Goal: Task Accomplishment & Management: Manage account settings

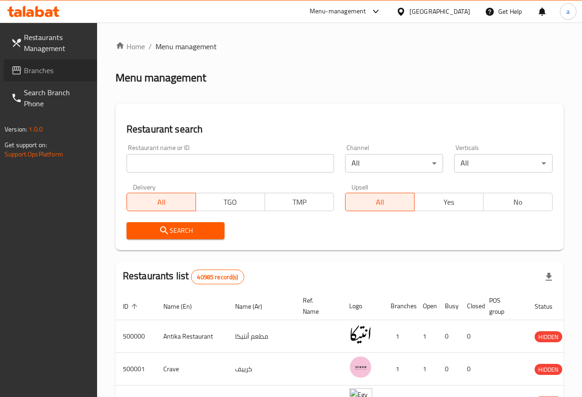
click at [55, 71] on span "Branches" at bounding box center [57, 70] width 66 height 11
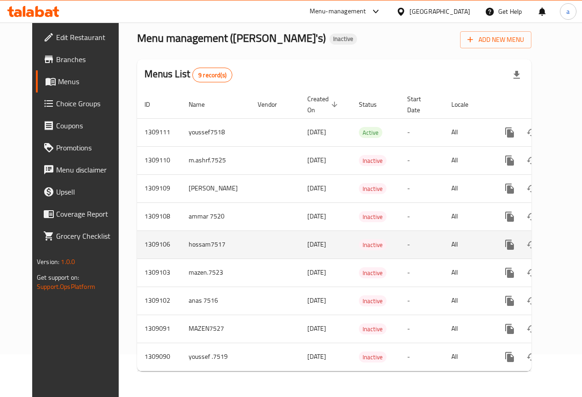
scroll to position [50, 0]
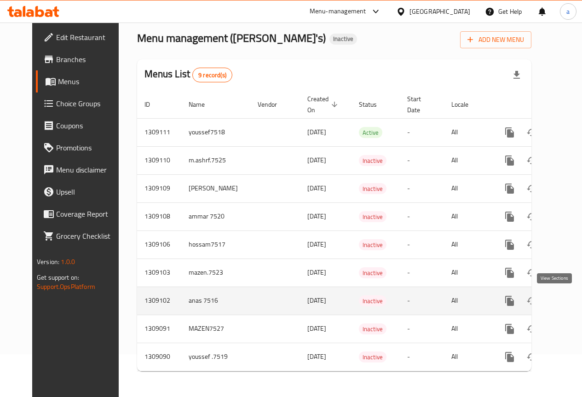
click at [570, 295] on icon "enhanced table" at bounding box center [575, 300] width 11 height 11
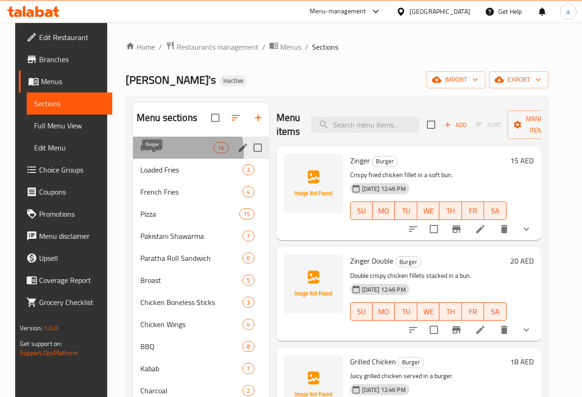
click at [169, 153] on span "Burger" at bounding box center [176, 147] width 73 height 11
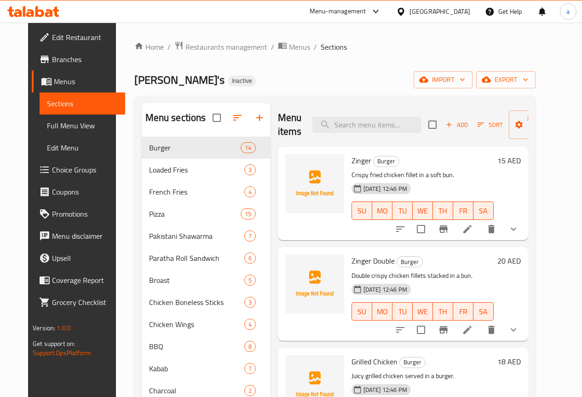
click at [47, 126] on span "Full Menu View" at bounding box center [82, 125] width 71 height 11
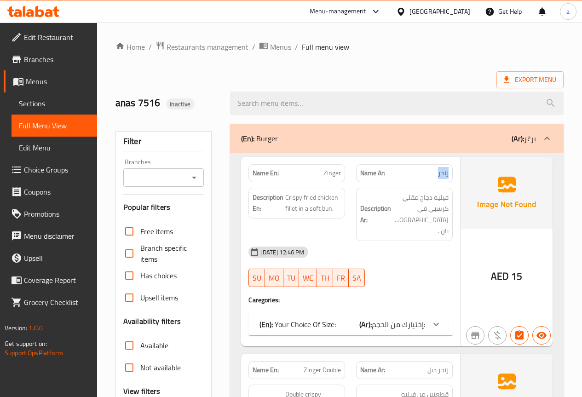
drag, startPoint x: 430, startPoint y: 179, endPoint x: 445, endPoint y: 173, distance: 15.7
click at [455, 173] on div "Name Ar: زنجر" at bounding box center [404, 173] width 108 height 29
click at [316, 173] on p "Name En: Zinger" at bounding box center [297, 173] width 88 height 10
drag, startPoint x: 316, startPoint y: 173, endPoint x: 336, endPoint y: 173, distance: 20.2
click at [336, 173] on p "Name En: Zinger" at bounding box center [297, 173] width 88 height 10
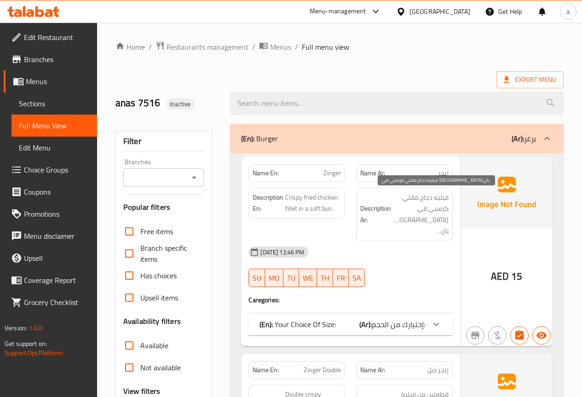
click at [429, 208] on span "فيليه دجاج مقلي كرسبي في [GEOGRAPHIC_DATA] بان ." at bounding box center [421, 214] width 56 height 45
drag, startPoint x: 276, startPoint y: 195, endPoint x: 318, endPoint y: 188, distance: 42.0
click at [318, 188] on div "Description En: Crispy fried chicken fillet in a soft bun." at bounding box center [296, 203] width 97 height 31
click at [318, 190] on div "Description En: Crispy fried chicken fillet in a soft bun." at bounding box center [296, 203] width 97 height 31
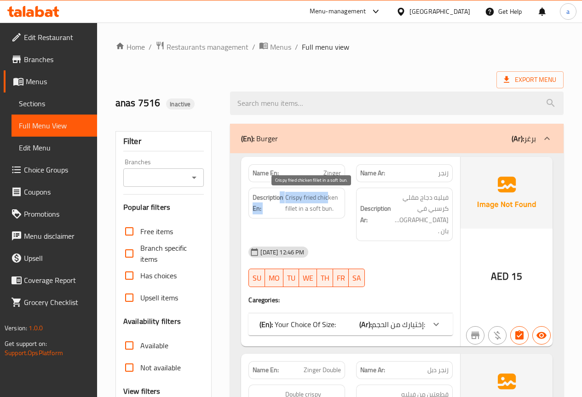
drag, startPoint x: 281, startPoint y: 202, endPoint x: 327, endPoint y: 201, distance: 46.0
click at [327, 200] on h6 "Description En: Crispy fried chicken fillet in a soft bun." at bounding box center [297, 203] width 88 height 23
click at [327, 203] on span "Crispy fried chicken fillet in a soft bun." at bounding box center [313, 203] width 56 height 23
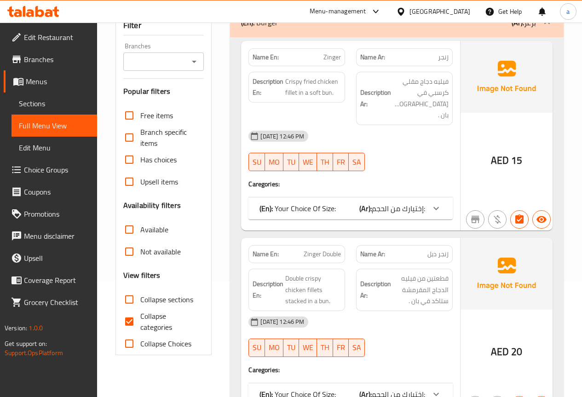
scroll to position [138, 0]
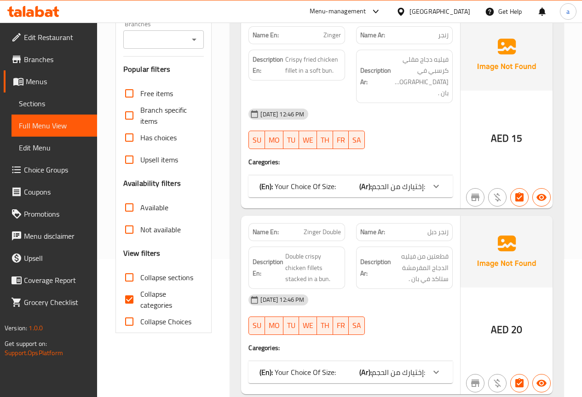
click at [434, 185] on icon at bounding box center [436, 186] width 6 height 3
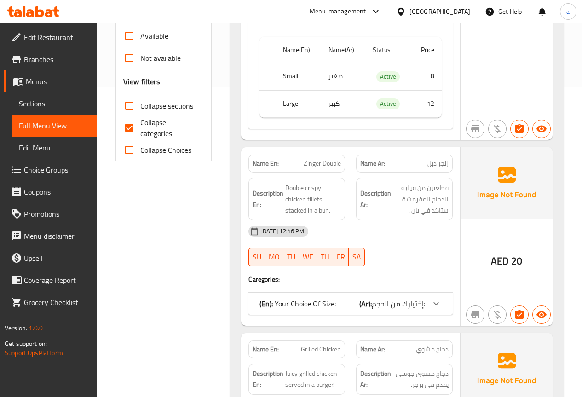
scroll to position [322, 0]
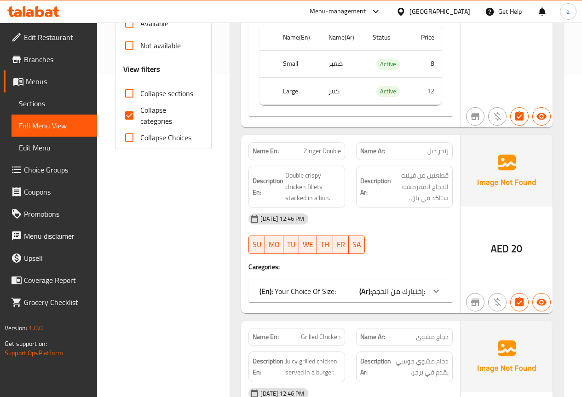
click at [440, 11] on icon at bounding box center [435, 5] width 11 height 11
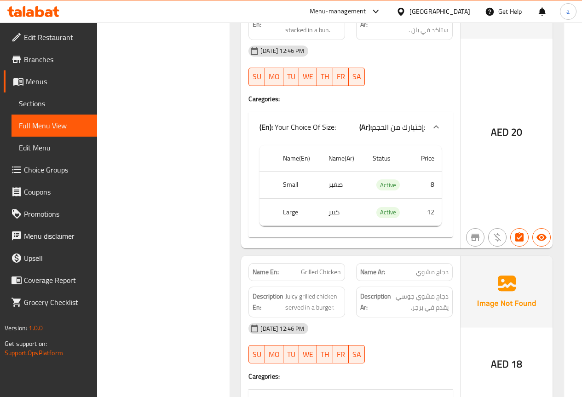
scroll to position [598, 0]
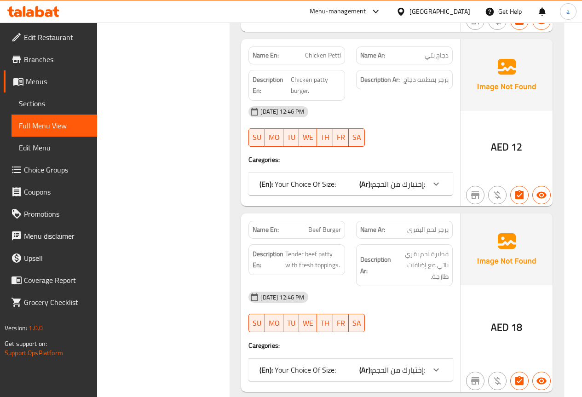
scroll to position [1012, 0]
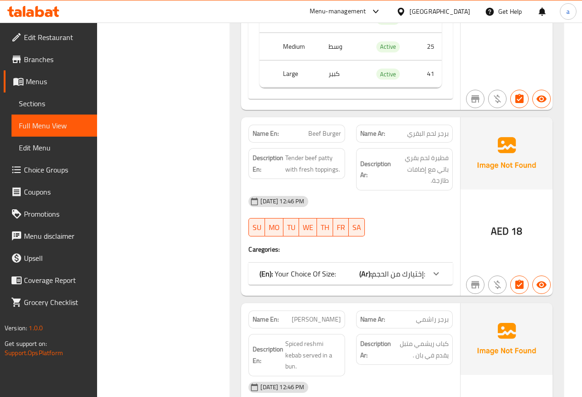
scroll to position [1242, 0]
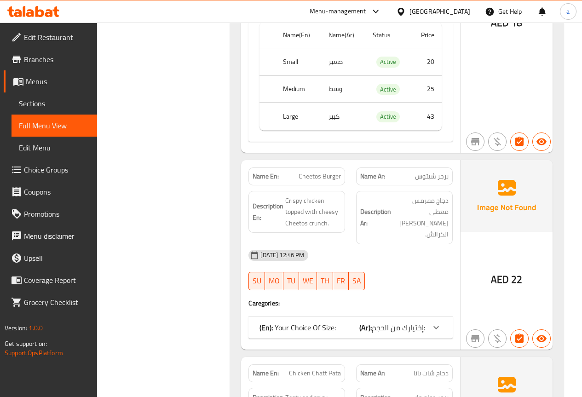
scroll to position [1886, 0]
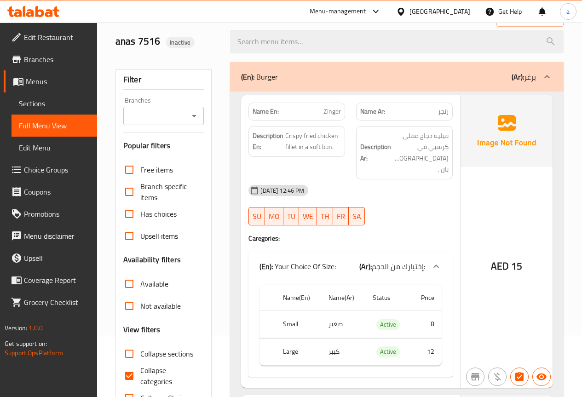
scroll to position [46, 0]
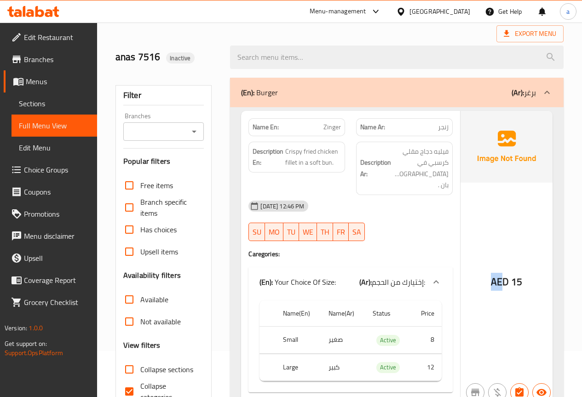
drag, startPoint x: 487, startPoint y: 263, endPoint x: 504, endPoint y: 263, distance: 17.5
click at [504, 263] on div "AED 15" at bounding box center [506, 257] width 92 height 293
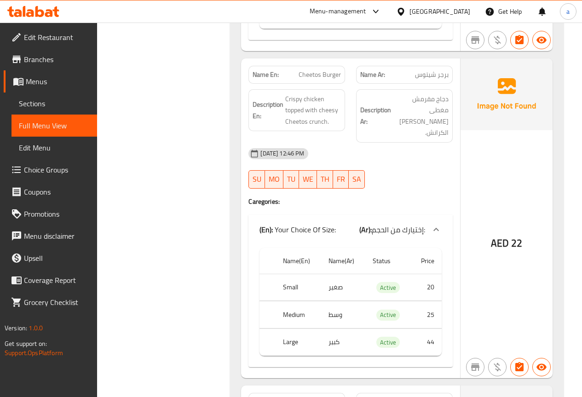
scroll to position [2116, 0]
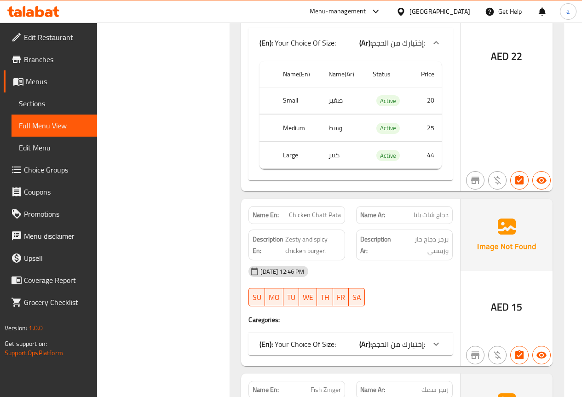
click at [390, 327] on div "Name En: Chicken Chatt Pata Name Ar: دجاج شات باتا Description En: Zesty and sp…" at bounding box center [350, 282] width 219 height 167
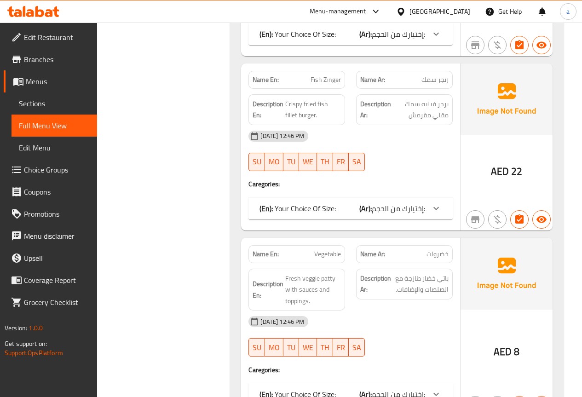
scroll to position [2300, 0]
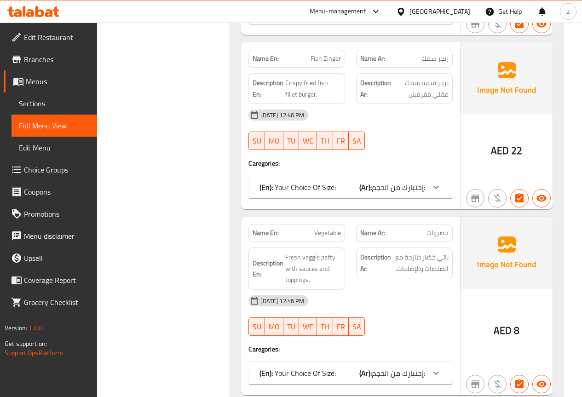
scroll to position [2622, 0]
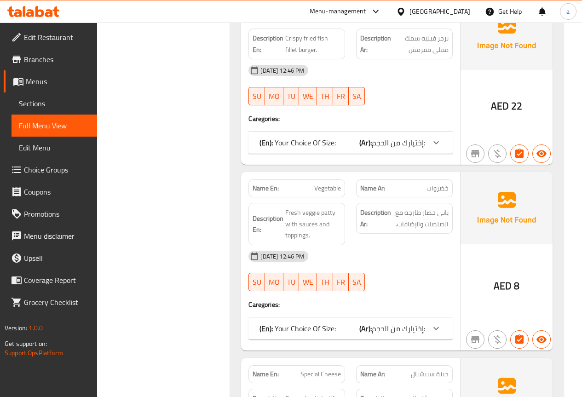
click at [413, 306] on div "Name En: Vegetable Name Ar: خضروات Description En: Fresh veggie patty with sauc…" at bounding box center [350, 261] width 219 height 178
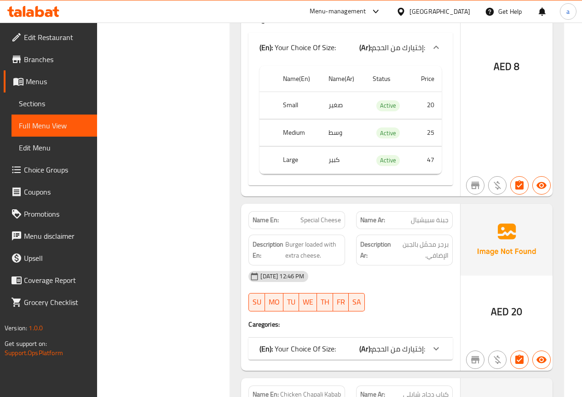
scroll to position [2944, 0]
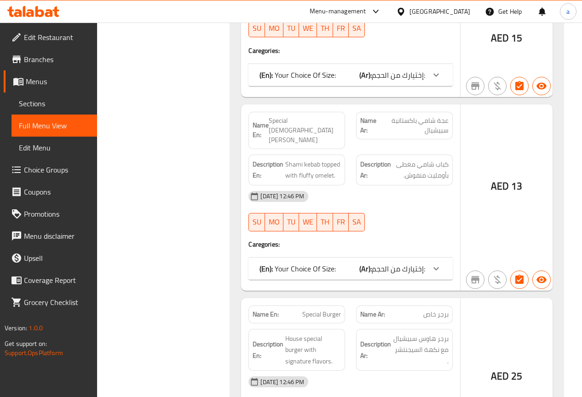
scroll to position [3633, 0]
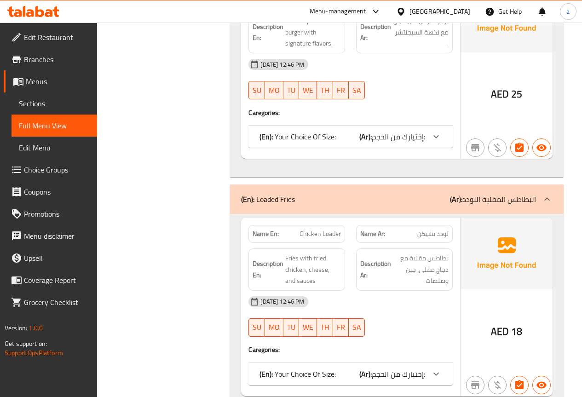
scroll to position [3955, 0]
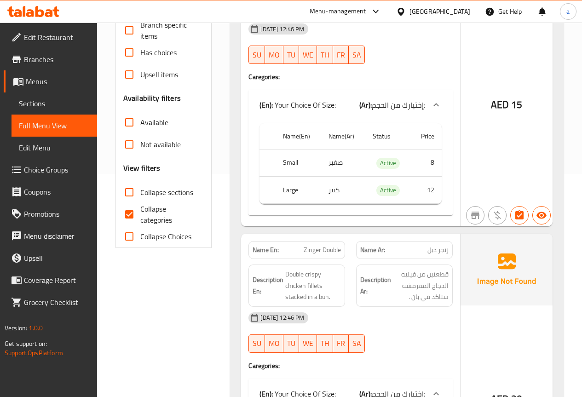
scroll to position [0, 0]
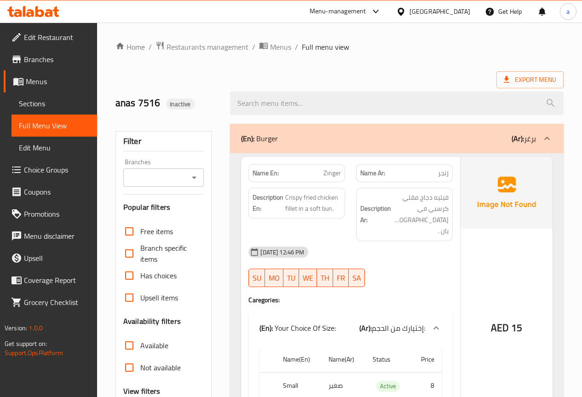
click at [36, 101] on span "Sections" at bounding box center [54, 103] width 71 height 11
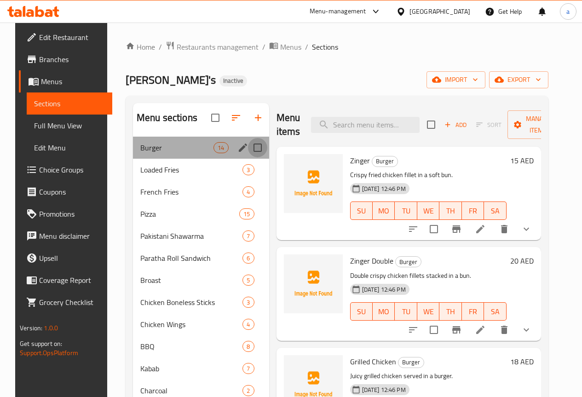
click at [248, 157] on input "Menu sections" at bounding box center [257, 147] width 19 height 19
checkbox input "true"
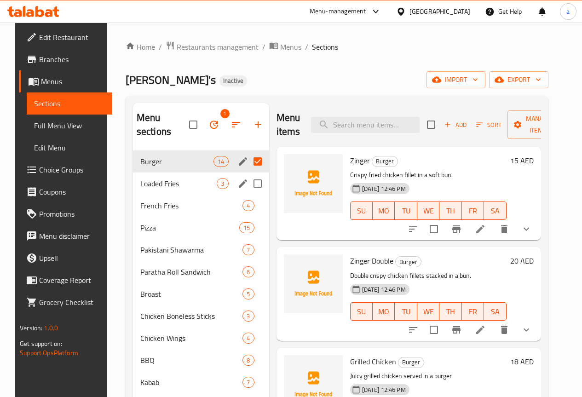
click at [248, 184] on input "Menu sections" at bounding box center [257, 183] width 19 height 19
checkbox input "true"
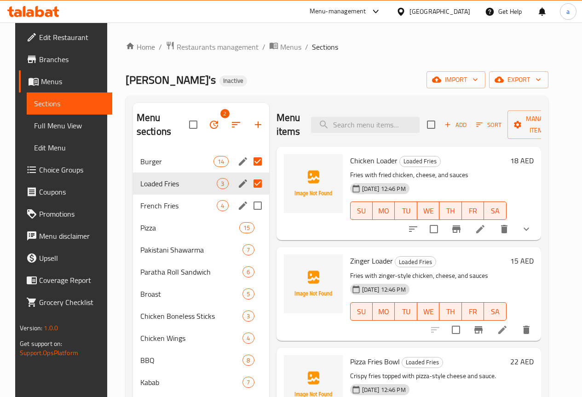
click at [248, 205] on input "Menu sections" at bounding box center [257, 205] width 19 height 19
checkbox input "true"
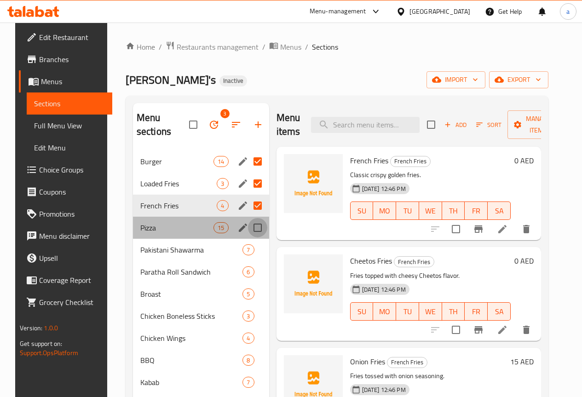
click at [248, 230] on input "Menu sections" at bounding box center [257, 227] width 19 height 19
checkbox input "true"
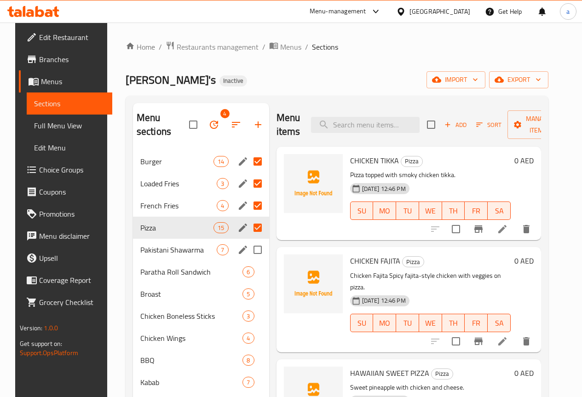
click at [248, 247] on input "Menu sections" at bounding box center [257, 249] width 19 height 19
checkbox input "true"
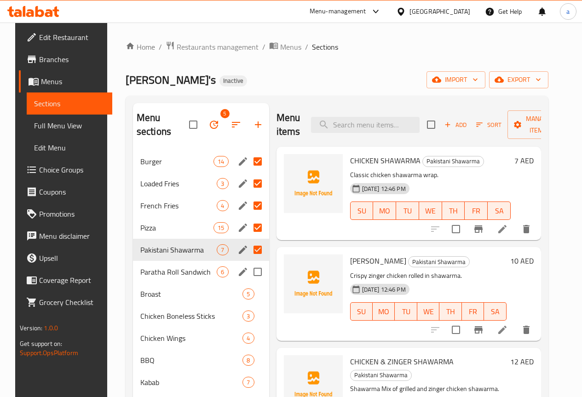
click at [248, 274] on input "Menu sections" at bounding box center [257, 271] width 19 height 19
checkbox input "true"
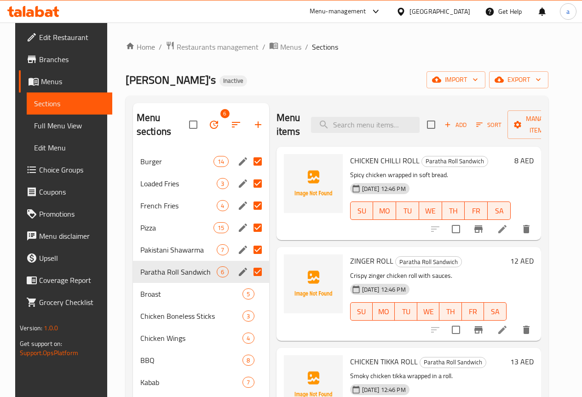
scroll to position [46, 0]
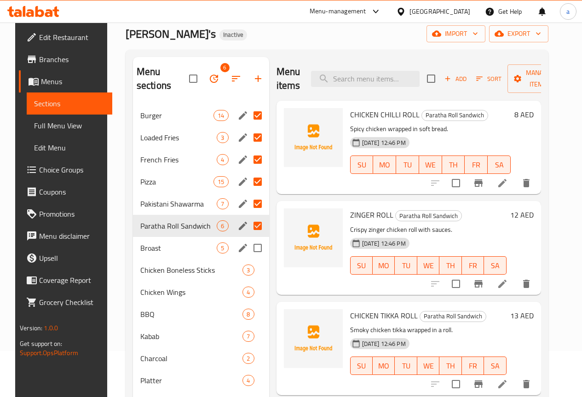
click at [248, 249] on input "Menu sections" at bounding box center [257, 247] width 19 height 19
checkbox input "true"
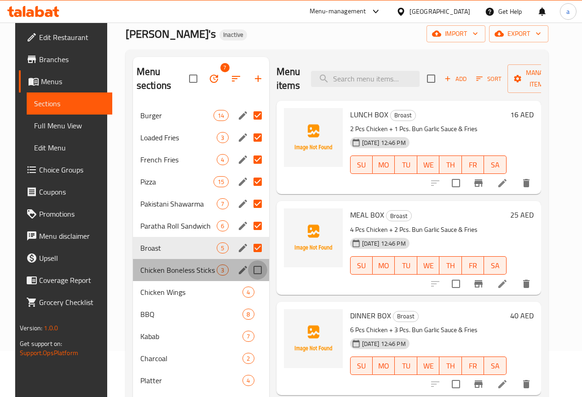
click at [248, 272] on input "Menu sections" at bounding box center [257, 269] width 19 height 19
checkbox input "true"
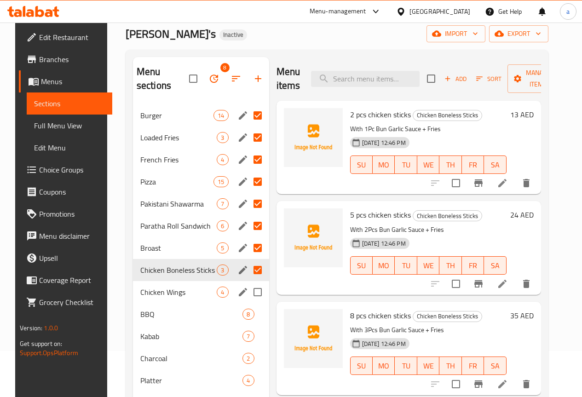
click at [248, 294] on input "Menu sections" at bounding box center [257, 291] width 19 height 19
checkbox input "true"
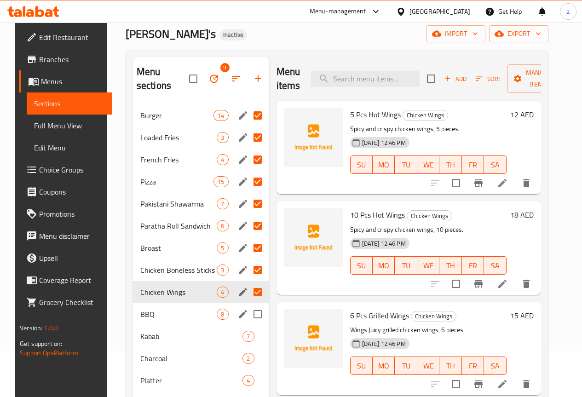
click at [248, 312] on input "Menu sections" at bounding box center [257, 313] width 19 height 19
checkbox input "true"
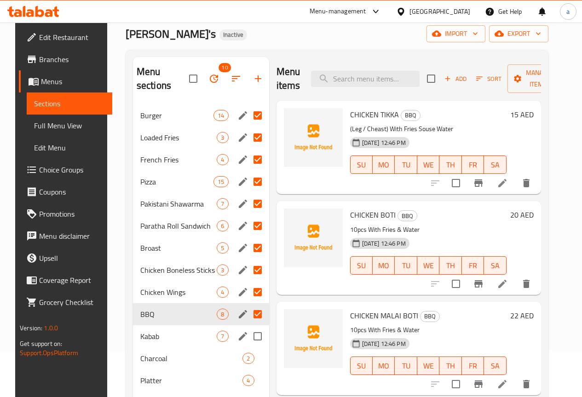
click at [248, 333] on input "Menu sections" at bounding box center [257, 336] width 19 height 19
checkbox input "true"
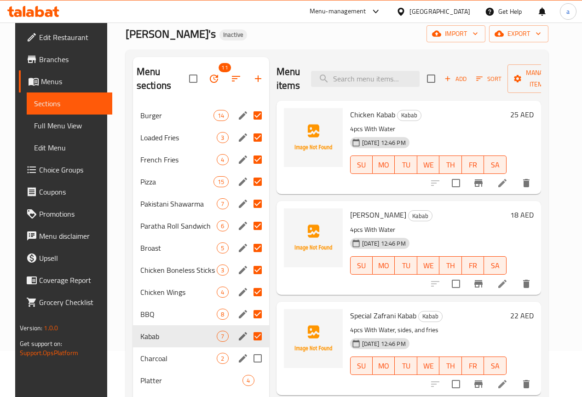
click at [248, 351] on input "Menu sections" at bounding box center [257, 358] width 19 height 19
checkbox input "true"
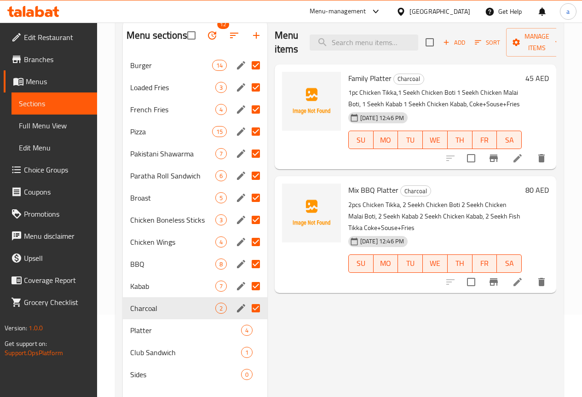
scroll to position [129, 0]
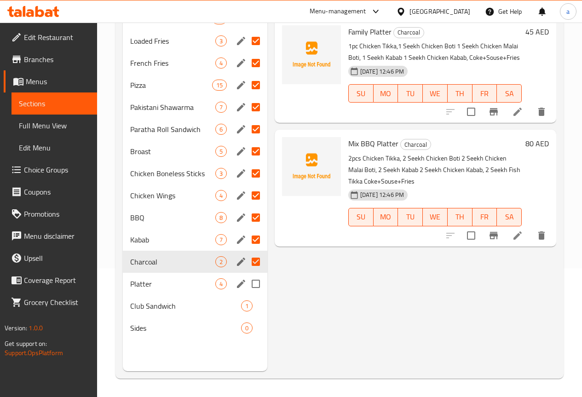
click at [246, 293] on input "Menu sections" at bounding box center [255, 283] width 19 height 19
checkbox input "true"
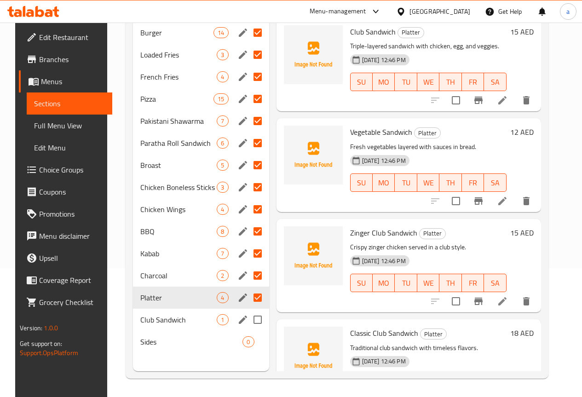
click at [248, 320] on input "Menu sections" at bounding box center [257, 319] width 19 height 19
checkbox input "true"
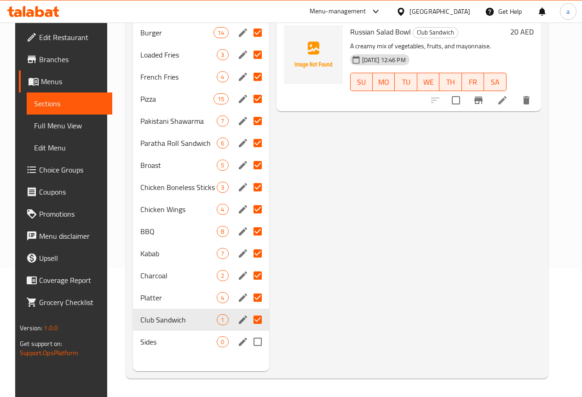
click at [248, 339] on input "Menu sections" at bounding box center [257, 341] width 19 height 19
checkbox input "true"
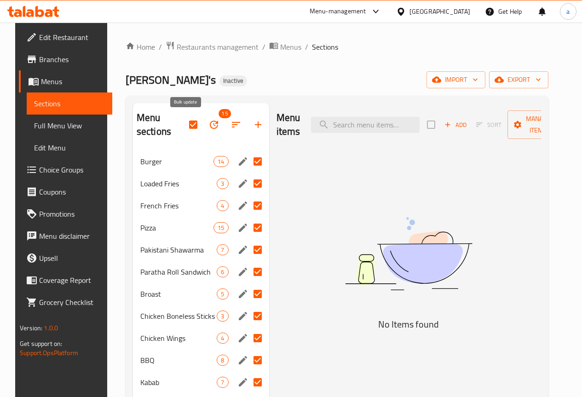
click at [208, 119] on icon "button" at bounding box center [213, 124] width 11 height 11
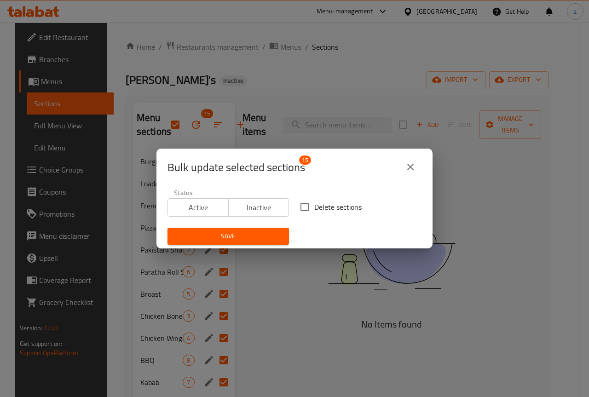
click at [303, 212] on input "Delete sections" at bounding box center [304, 206] width 19 height 19
checkbox input "true"
click at [262, 232] on span "Save" at bounding box center [228, 235] width 107 height 11
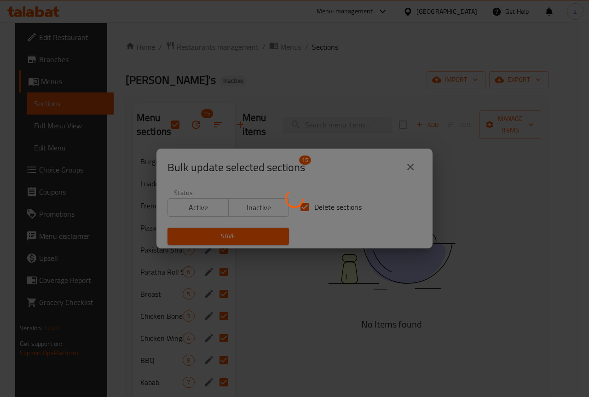
checkbox input "false"
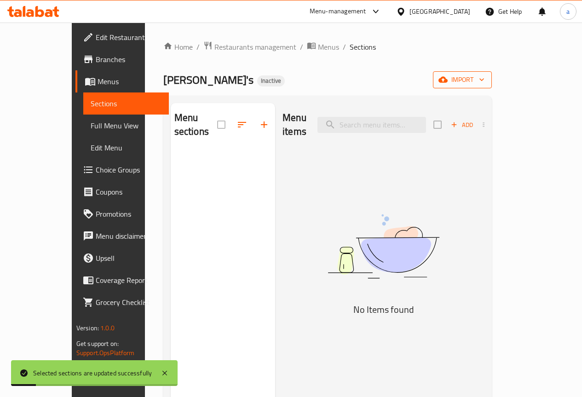
click at [484, 82] on span "import" at bounding box center [462, 79] width 44 height 11
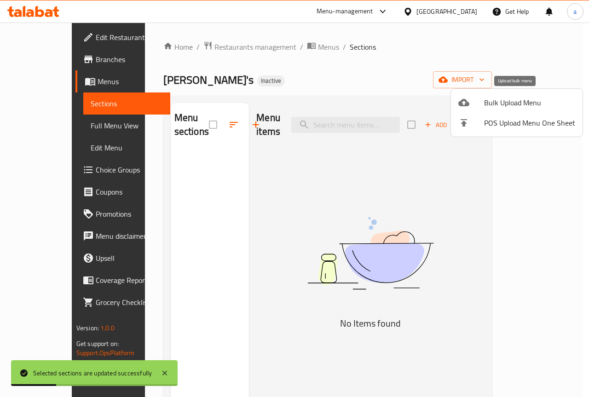
click at [522, 106] on span "Bulk Upload Menu" at bounding box center [529, 102] width 91 height 11
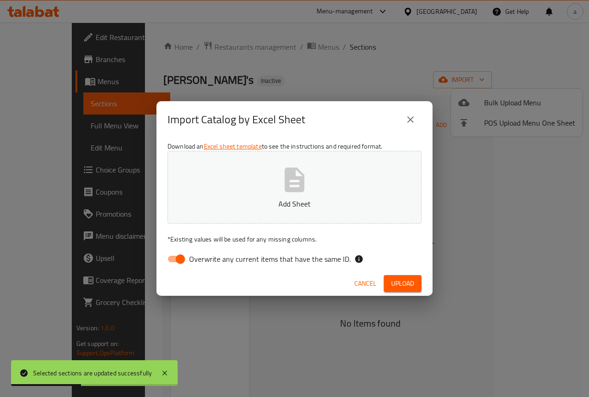
click at [184, 264] on input "Overwrite any current items that have the same ID." at bounding box center [180, 258] width 52 height 17
checkbox input "false"
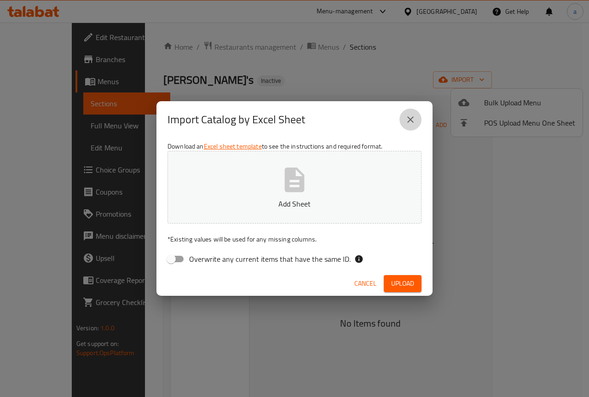
click at [412, 115] on icon "close" at bounding box center [410, 119] width 11 height 11
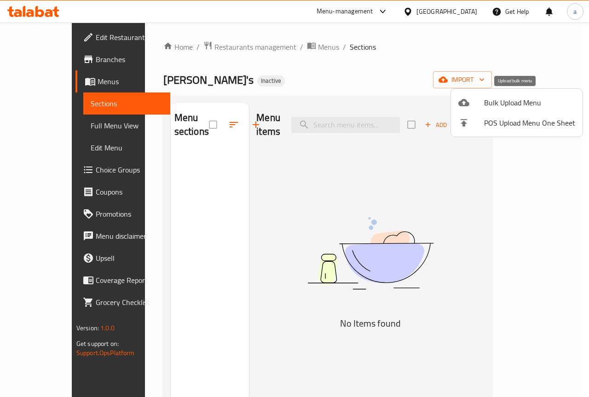
click at [516, 102] on span "Bulk Upload Menu" at bounding box center [529, 102] width 91 height 11
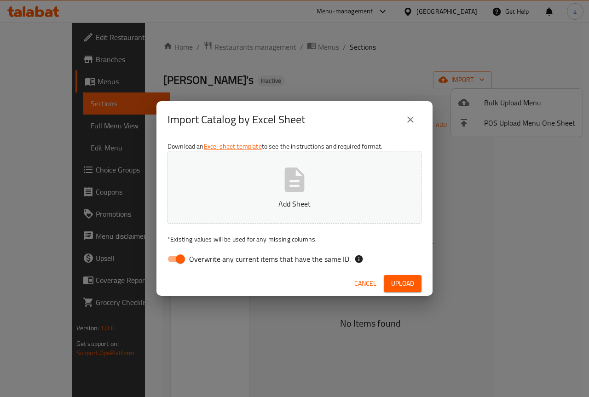
click at [201, 262] on span "Overwrite any current items that have the same ID." at bounding box center [269, 258] width 161 height 11
click at [201, 262] on input "Overwrite any current items that have the same ID." at bounding box center [180, 258] width 52 height 17
checkbox input "false"
click at [391, 285] on span "Upload" at bounding box center [402, 283] width 23 height 11
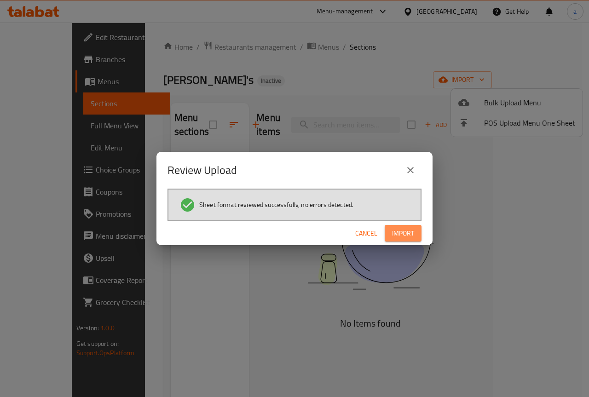
click at [411, 238] on span "Import" at bounding box center [403, 233] width 22 height 11
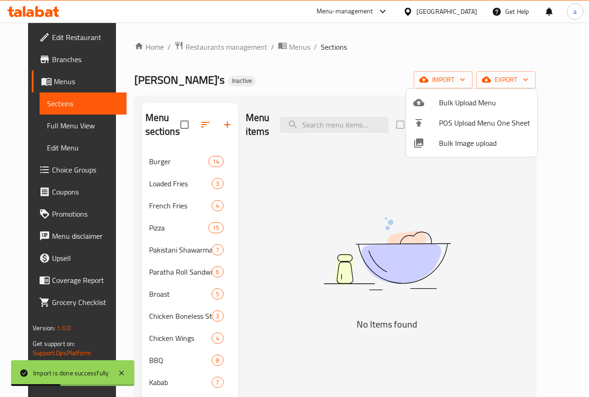
click at [164, 161] on div at bounding box center [294, 198] width 589 height 397
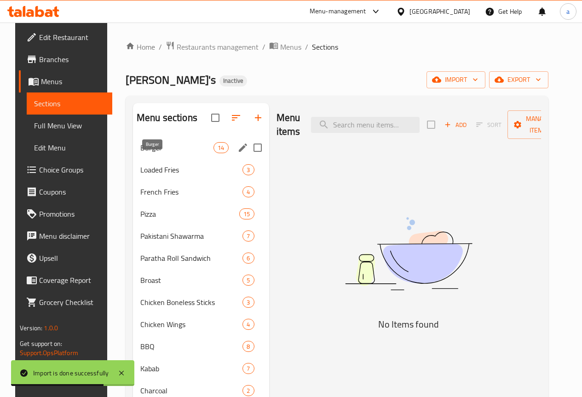
click at [157, 153] on span "Burger" at bounding box center [176, 147] width 73 height 11
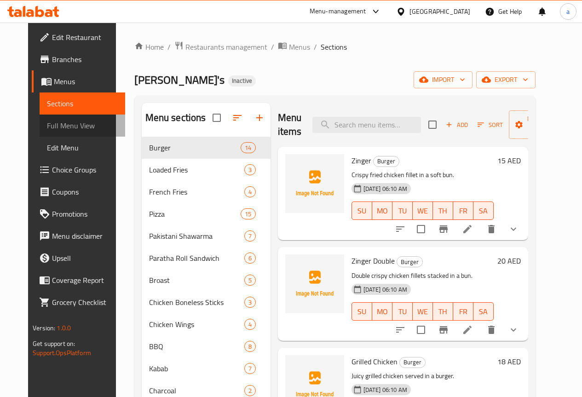
click at [73, 134] on link "Full Menu View" at bounding box center [83, 126] width 86 height 22
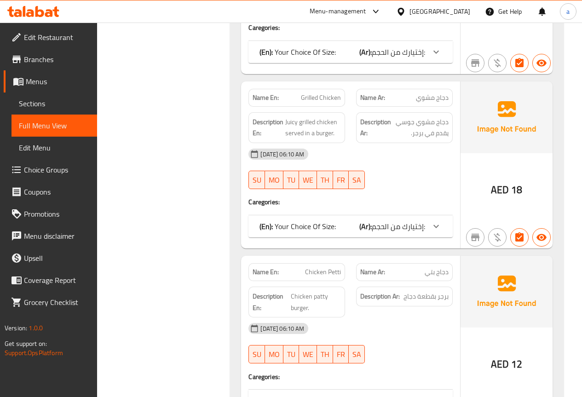
scroll to position [368, 0]
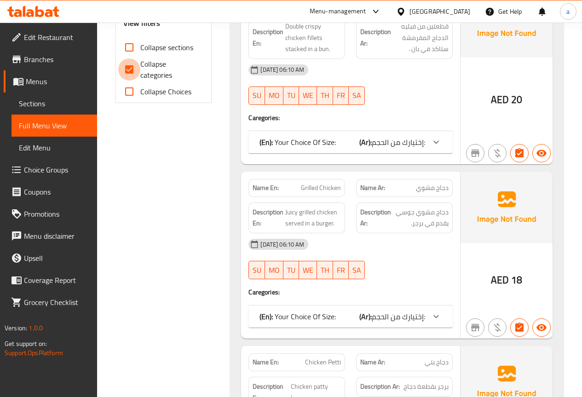
click at [133, 72] on input "Collapse categories" at bounding box center [129, 69] width 22 height 22
checkbox input "false"
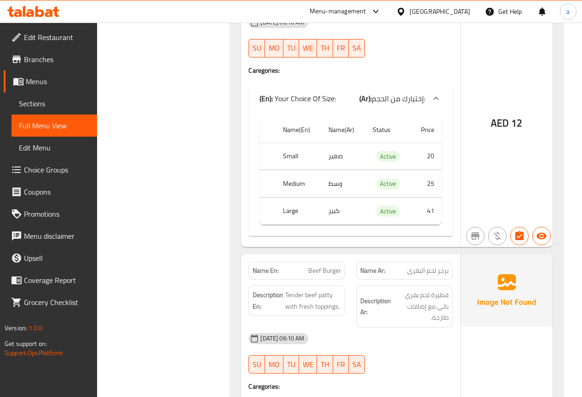
scroll to position [1104, 0]
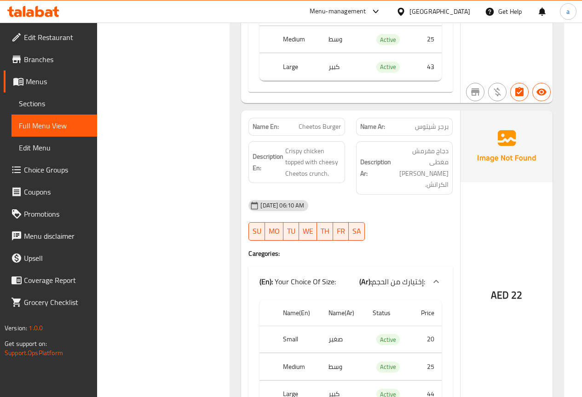
drag, startPoint x: 413, startPoint y: 286, endPoint x: 400, endPoint y: 251, distance: 36.8
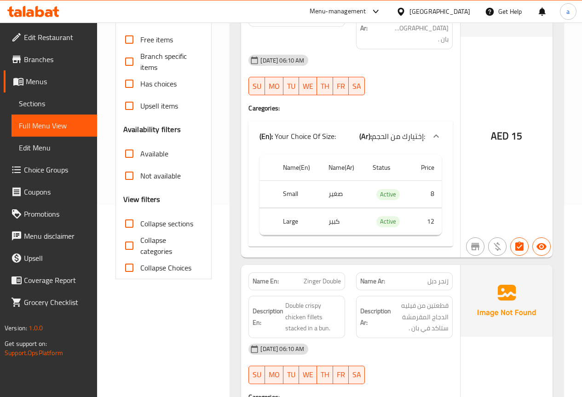
scroll to position [184, 0]
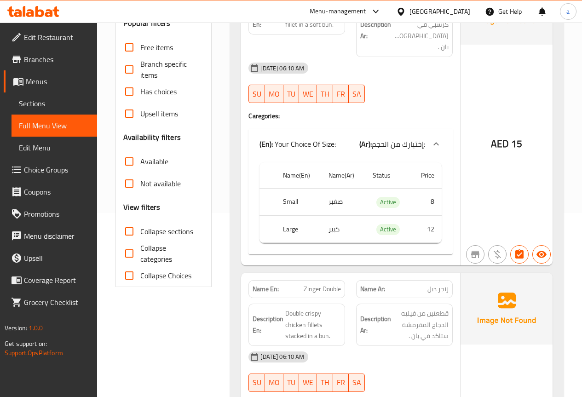
click at [422, 137] on span "إختيارك من الحجم:" at bounding box center [398, 144] width 53 height 14
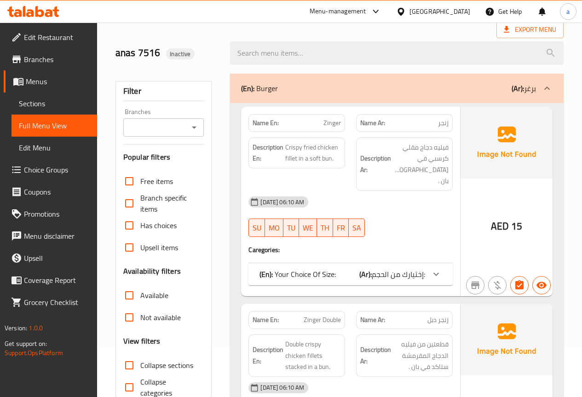
scroll to position [0, 0]
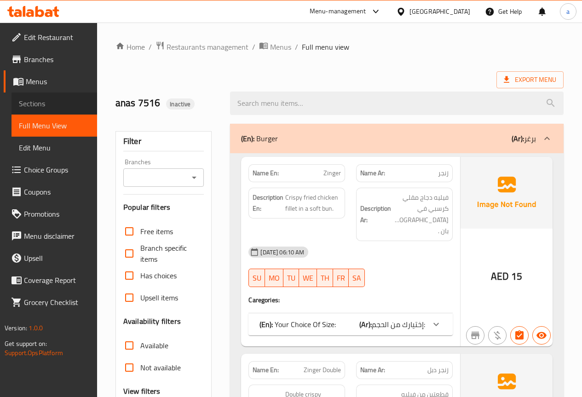
click at [61, 103] on span "Sections" at bounding box center [54, 103] width 71 height 11
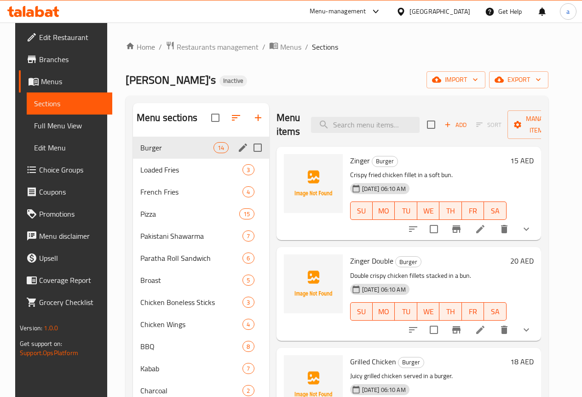
click at [248, 157] on input "Menu sections" at bounding box center [257, 147] width 19 height 19
checkbox input "true"
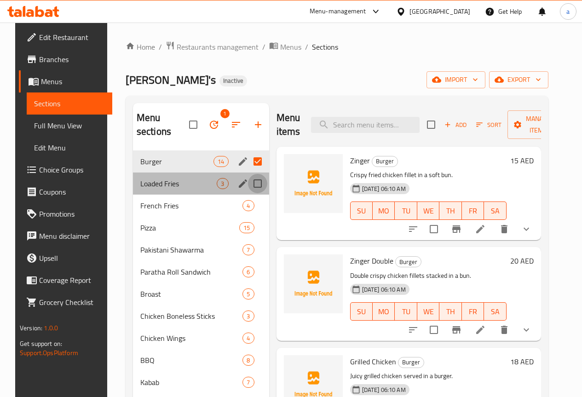
click at [248, 184] on input "Menu sections" at bounding box center [257, 183] width 19 height 19
checkbox input "true"
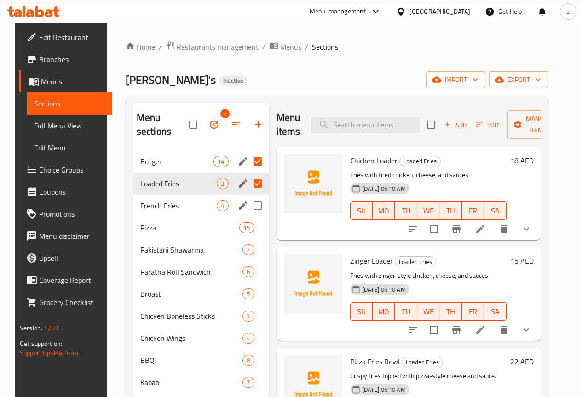
click at [248, 213] on input "Menu sections" at bounding box center [257, 205] width 19 height 19
checkbox input "true"
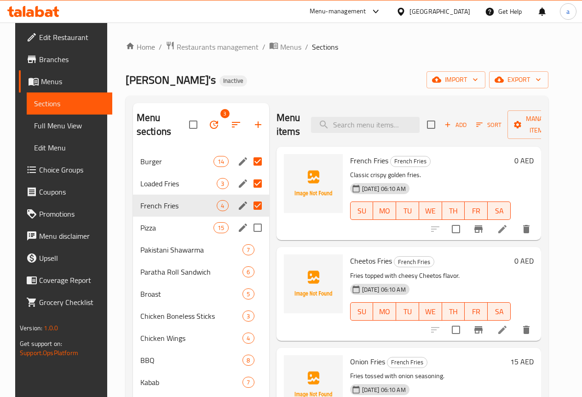
click at [248, 235] on input "Menu sections" at bounding box center [257, 227] width 19 height 19
checkbox input "true"
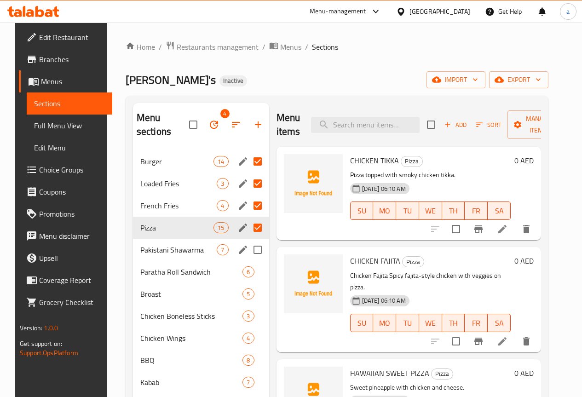
click at [248, 255] on input "Menu sections" at bounding box center [257, 249] width 19 height 19
checkbox input "true"
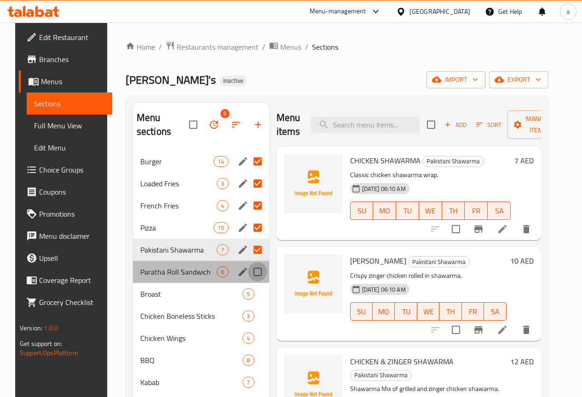
click at [248, 270] on input "Menu sections" at bounding box center [257, 271] width 19 height 19
checkbox input "true"
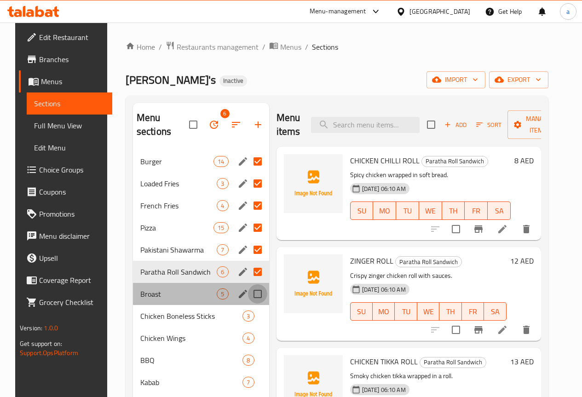
click at [248, 294] on input "Menu sections" at bounding box center [257, 293] width 19 height 19
checkbox input "true"
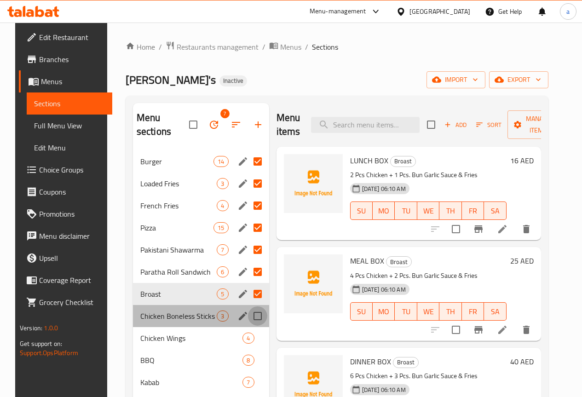
click at [248, 321] on input "Menu sections" at bounding box center [257, 315] width 19 height 19
checkbox input "true"
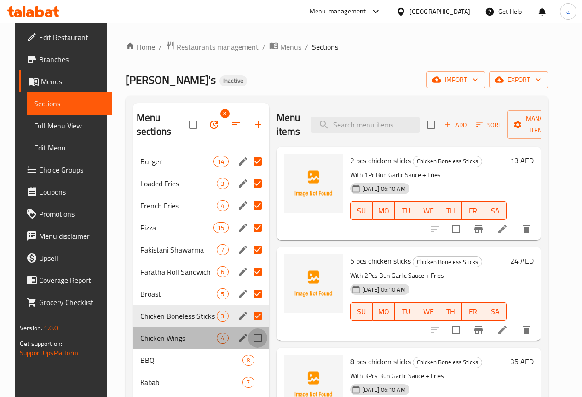
click at [248, 332] on input "Menu sections" at bounding box center [257, 337] width 19 height 19
checkbox input "true"
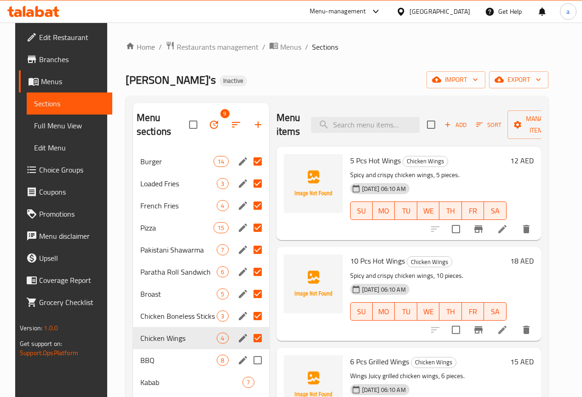
click at [248, 365] on input "Menu sections" at bounding box center [257, 359] width 19 height 19
checkbox input "true"
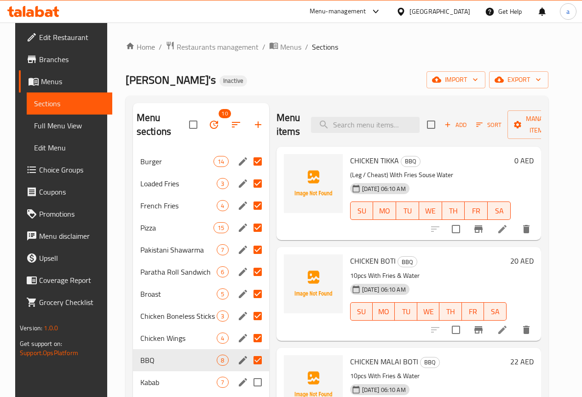
click at [248, 380] on input "Menu sections" at bounding box center [257, 382] width 19 height 19
checkbox input "true"
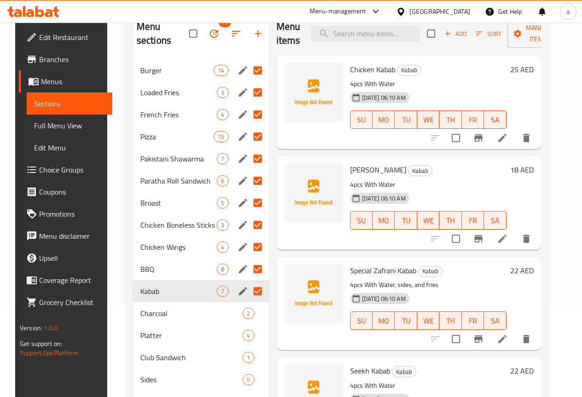
scroll to position [92, 0]
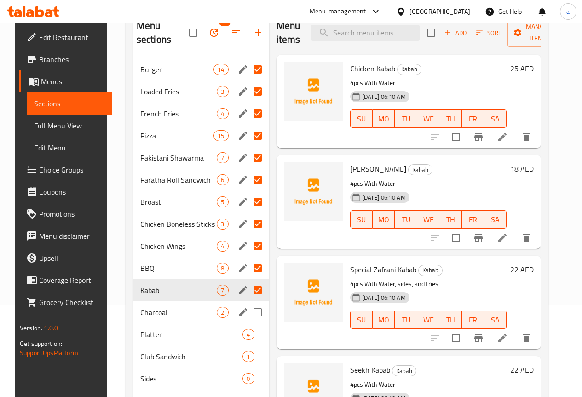
click at [248, 315] on input "Menu sections" at bounding box center [257, 312] width 19 height 19
checkbox input "true"
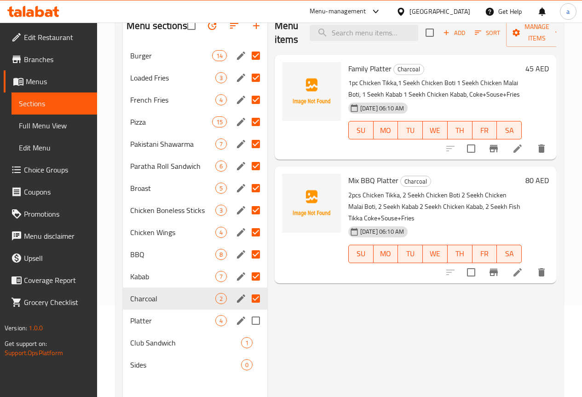
click at [246, 330] on input "Menu sections" at bounding box center [255, 320] width 19 height 19
checkbox input "true"
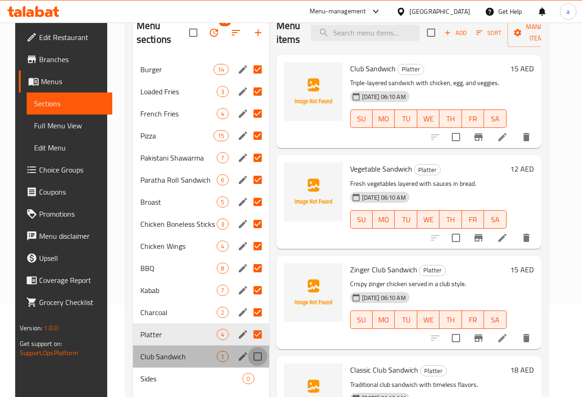
click at [248, 356] on input "Menu sections" at bounding box center [257, 356] width 19 height 19
checkbox input "true"
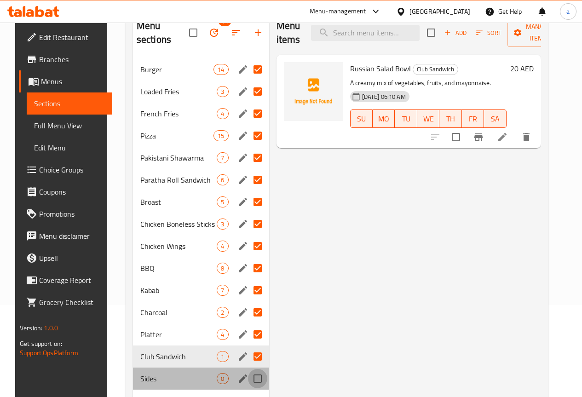
click at [248, 373] on input "Menu sections" at bounding box center [257, 378] width 19 height 19
checkbox input "true"
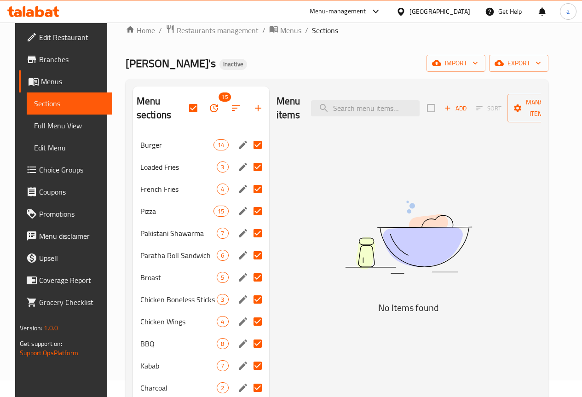
scroll to position [46, 0]
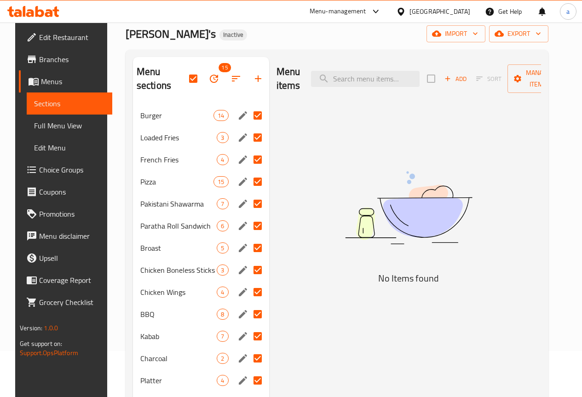
click at [208, 73] on icon "button" at bounding box center [213, 78] width 11 height 11
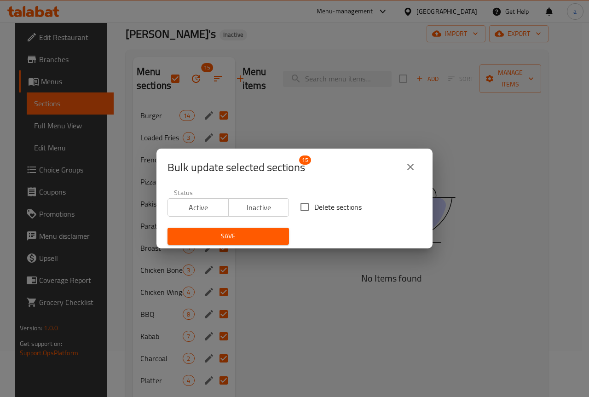
click at [334, 209] on span "Delete sections" at bounding box center [337, 206] width 47 height 11
click at [314, 209] on input "Delete sections" at bounding box center [304, 206] width 19 height 19
checkbox input "true"
click at [265, 233] on span "Save" at bounding box center [228, 235] width 107 height 11
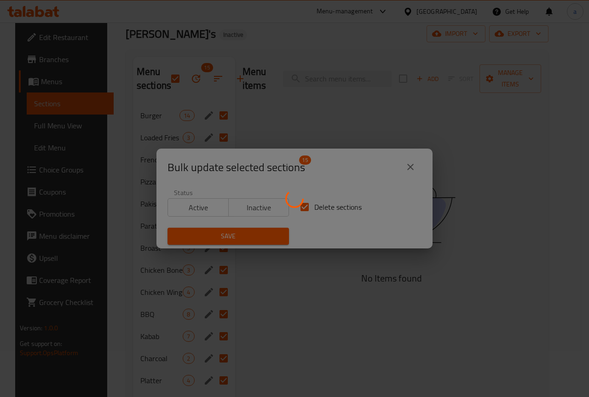
checkbox input "false"
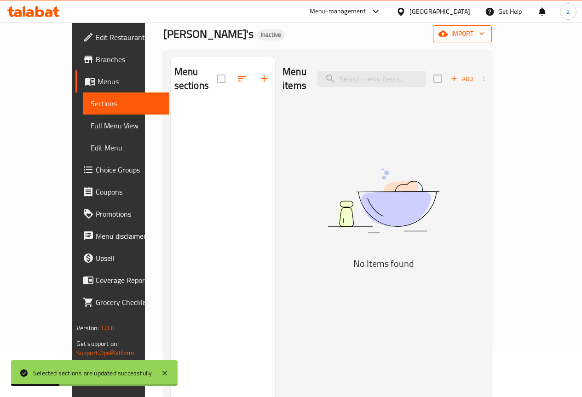
click at [448, 34] on icon "button" at bounding box center [442, 33] width 9 height 9
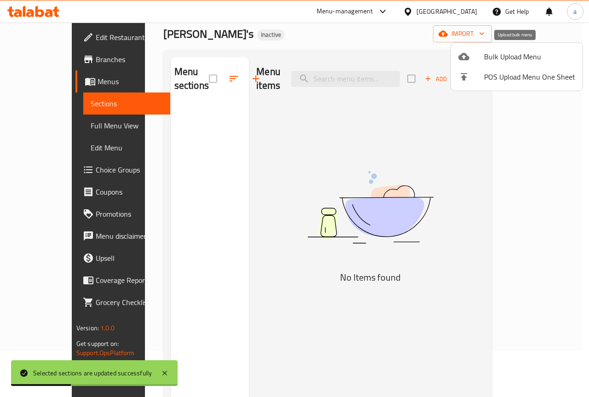
click at [503, 57] on span "Bulk Upload Menu" at bounding box center [529, 56] width 91 height 11
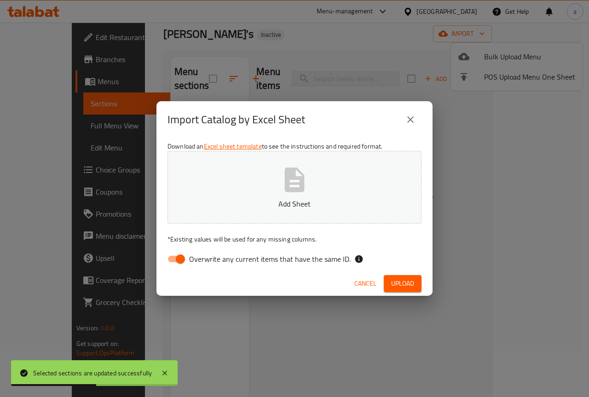
click at [191, 257] on span "Overwrite any current items that have the same ID." at bounding box center [269, 258] width 161 height 11
click at [191, 257] on input "Overwrite any current items that have the same ID." at bounding box center [180, 258] width 52 height 17
checkbox input "false"
click at [397, 277] on button "Upload" at bounding box center [403, 283] width 38 height 17
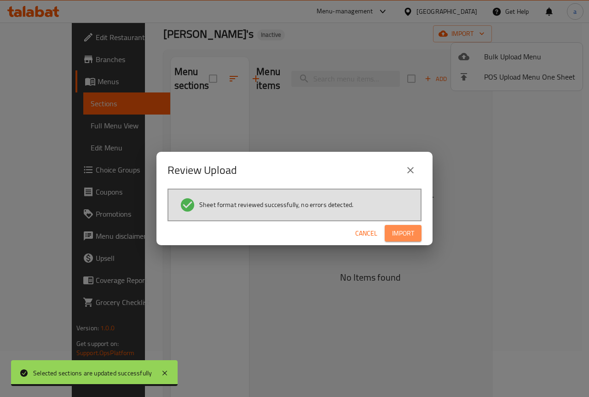
click at [416, 233] on button "Import" at bounding box center [402, 233] width 37 height 17
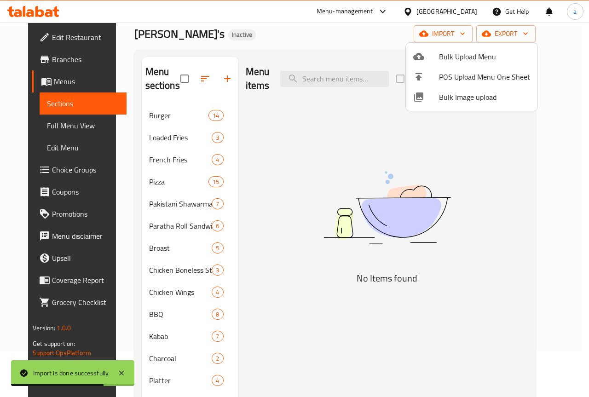
click at [443, 238] on div at bounding box center [294, 198] width 589 height 397
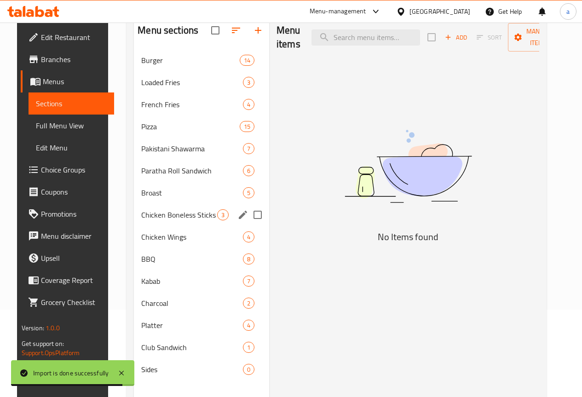
scroll to position [129, 0]
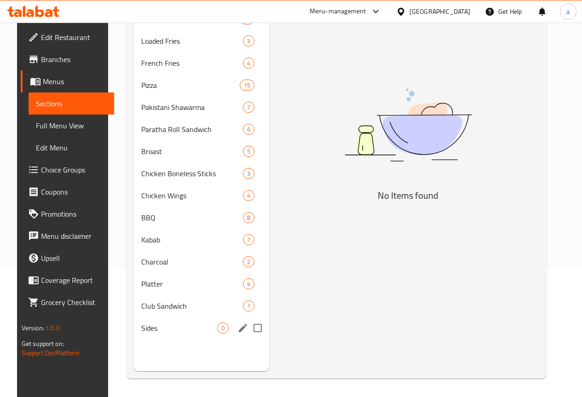
click at [196, 339] on div "Sides 0" at bounding box center [201, 328] width 135 height 22
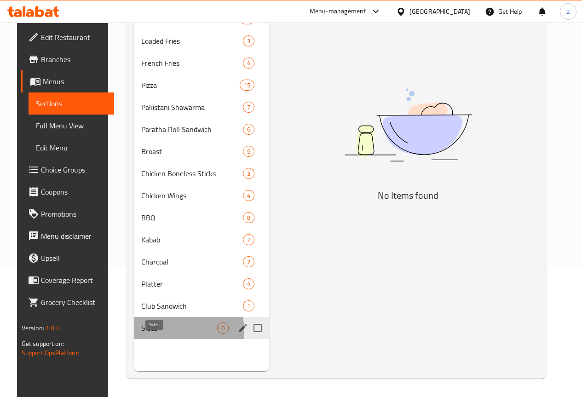
click at [171, 333] on span "Sides" at bounding box center [179, 327] width 76 height 11
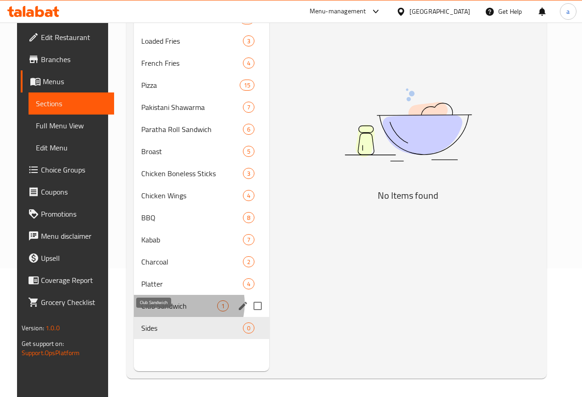
click at [170, 311] on span "Club Sandwich" at bounding box center [179, 305] width 76 height 11
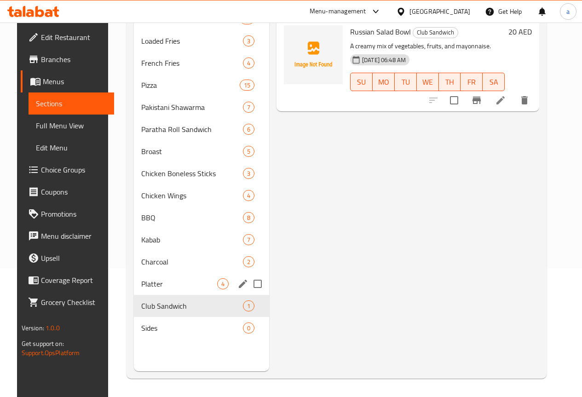
click at [134, 313] on div "Club Sandwich 1" at bounding box center [201, 306] width 135 height 22
click at [151, 289] on span "Platter" at bounding box center [179, 283] width 76 height 11
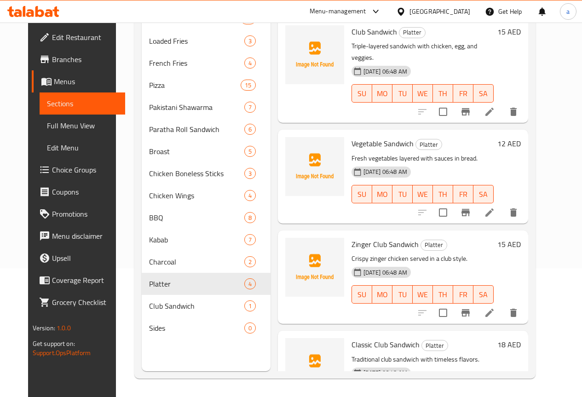
scroll to position [42, 0]
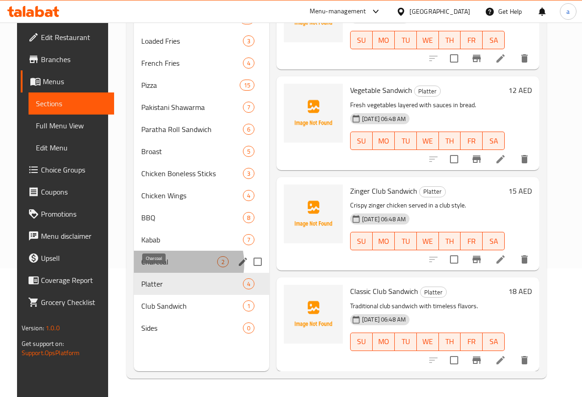
click at [171, 267] on span "Charcoal" at bounding box center [179, 261] width 76 height 11
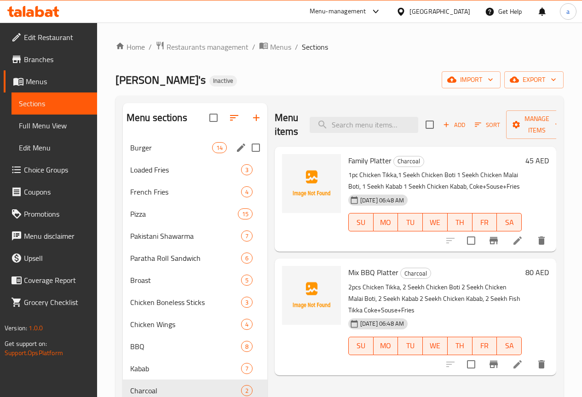
drag, startPoint x: 220, startPoint y: 162, endPoint x: 216, endPoint y: 176, distance: 13.8
click at [246, 157] on input "Menu sections" at bounding box center [255, 147] width 19 height 19
checkbox input "true"
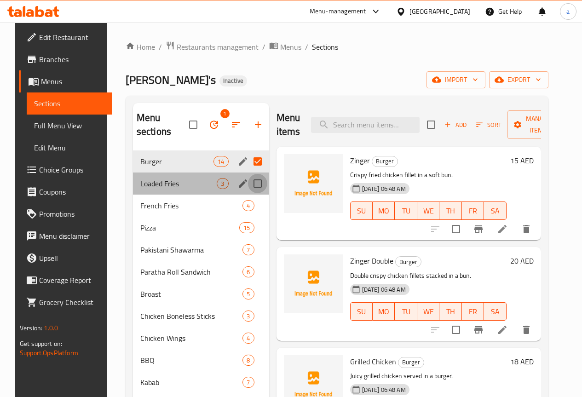
click at [248, 182] on input "Menu sections" at bounding box center [257, 183] width 19 height 19
checkbox input "true"
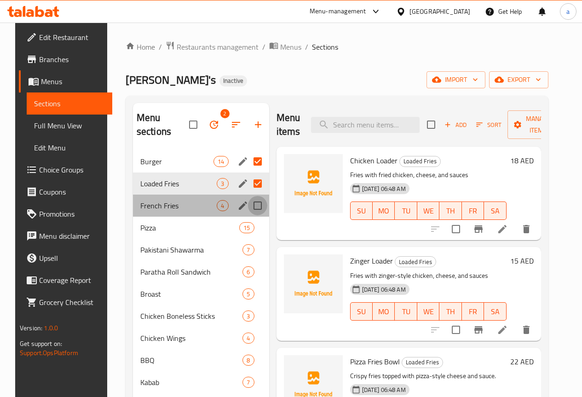
click at [248, 208] on input "Menu sections" at bounding box center [257, 205] width 19 height 19
checkbox input "true"
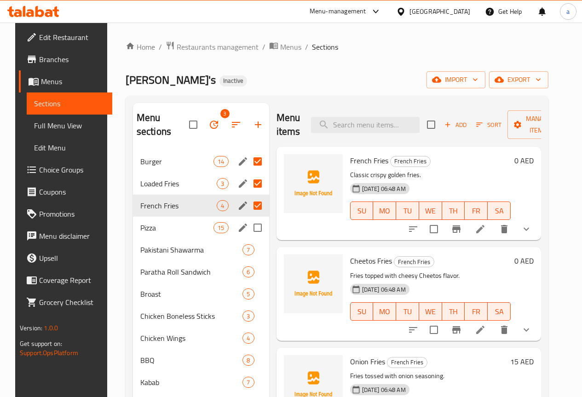
click at [248, 230] on input "Menu sections" at bounding box center [257, 227] width 19 height 19
checkbox input "true"
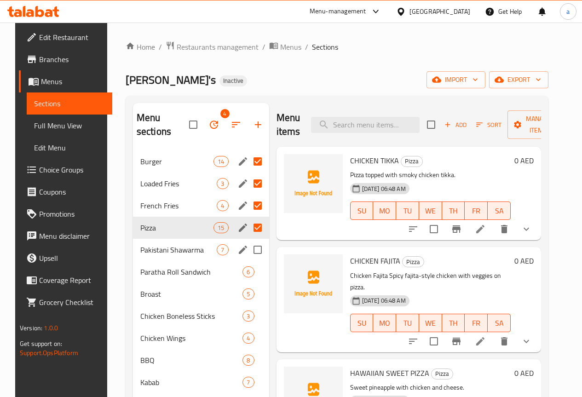
click at [248, 253] on input "Menu sections" at bounding box center [257, 249] width 19 height 19
checkbox input "true"
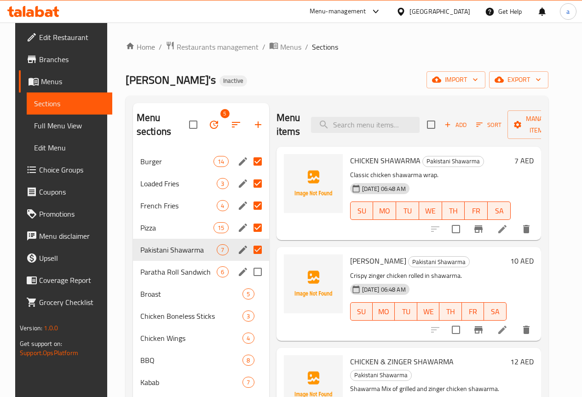
click at [248, 268] on input "Menu sections" at bounding box center [257, 271] width 19 height 19
checkbox input "true"
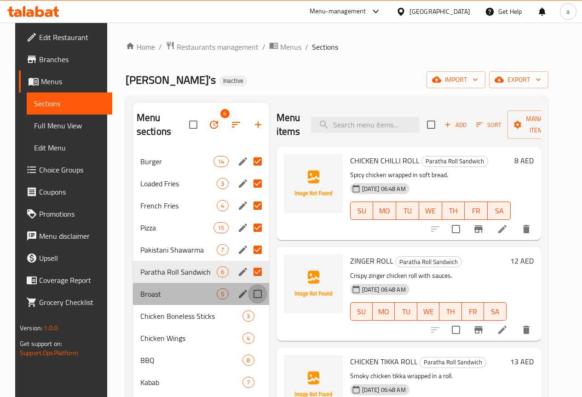
click at [248, 292] on input "Menu sections" at bounding box center [257, 293] width 19 height 19
checkbox input "true"
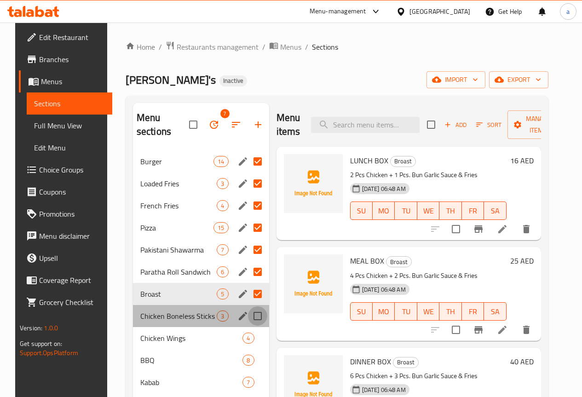
click at [248, 317] on input "Menu sections" at bounding box center [257, 315] width 19 height 19
checkbox input "true"
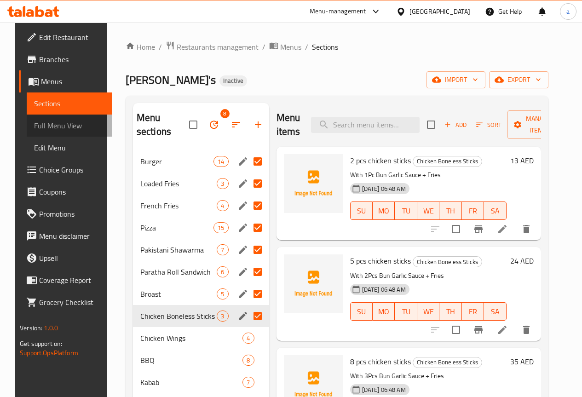
click at [69, 122] on span "Full Menu View" at bounding box center [69, 125] width 71 height 11
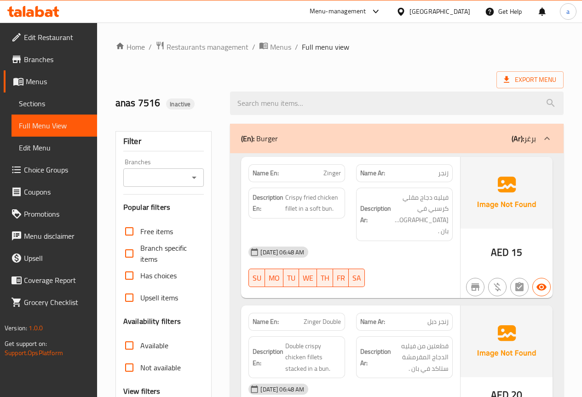
click at [54, 99] on span "Sections" at bounding box center [54, 103] width 71 height 11
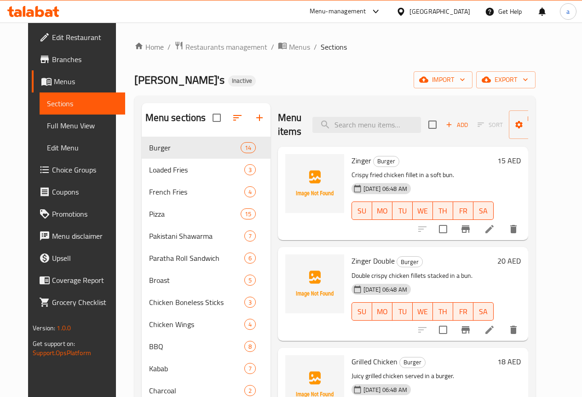
click at [54, 82] on span "Menus" at bounding box center [86, 81] width 64 height 11
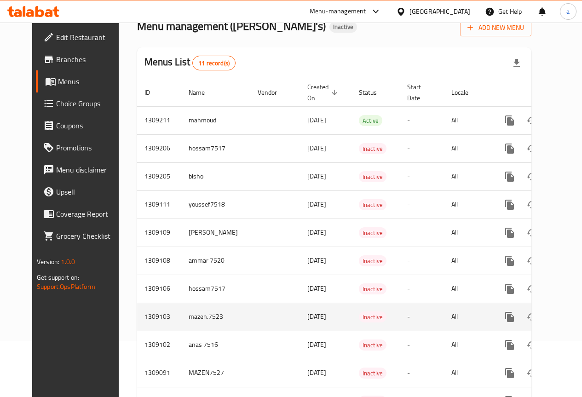
scroll to position [107, 0]
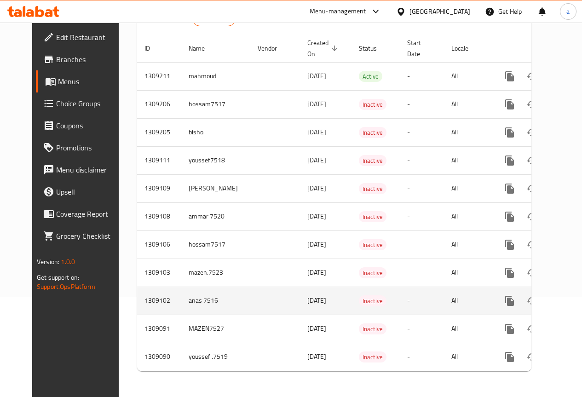
click at [570, 297] on icon "enhanced table" at bounding box center [575, 300] width 11 height 11
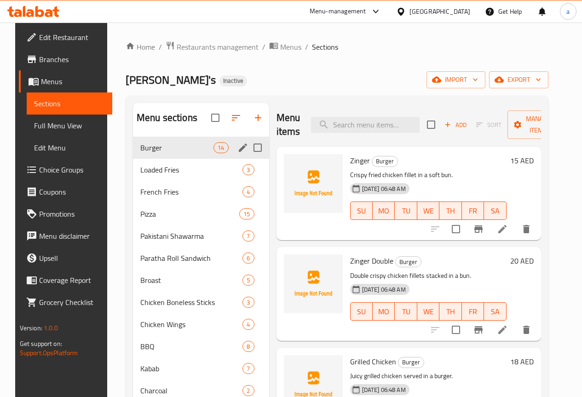
click at [248, 157] on input "Menu sections" at bounding box center [257, 147] width 19 height 19
checkbox input "true"
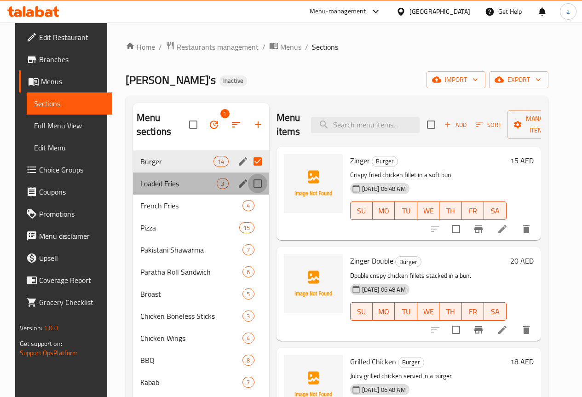
click at [248, 184] on input "Menu sections" at bounding box center [257, 183] width 19 height 19
checkbox input "true"
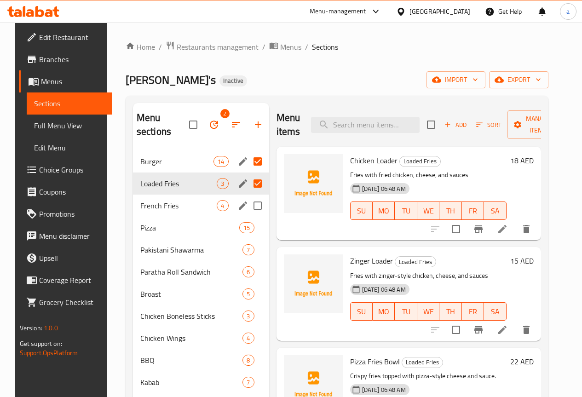
click at [248, 204] on input "Menu sections" at bounding box center [257, 205] width 19 height 19
checkbox input "true"
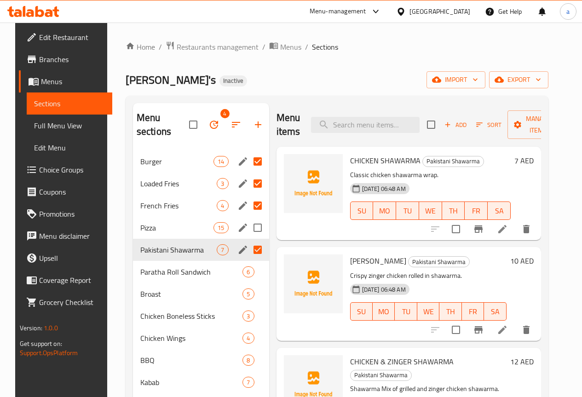
click at [248, 235] on input "Menu sections" at bounding box center [257, 227] width 19 height 19
checkbox input "true"
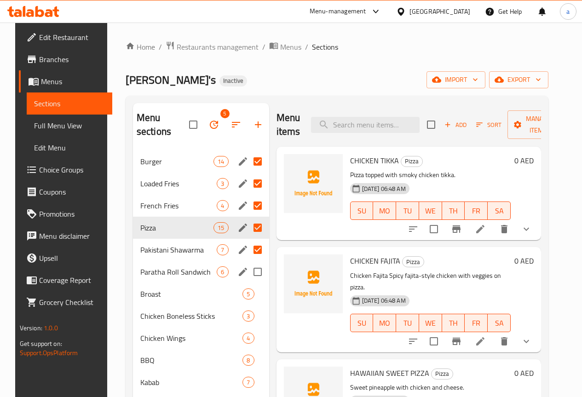
click at [248, 269] on input "Menu sections" at bounding box center [257, 271] width 19 height 19
checkbox input "true"
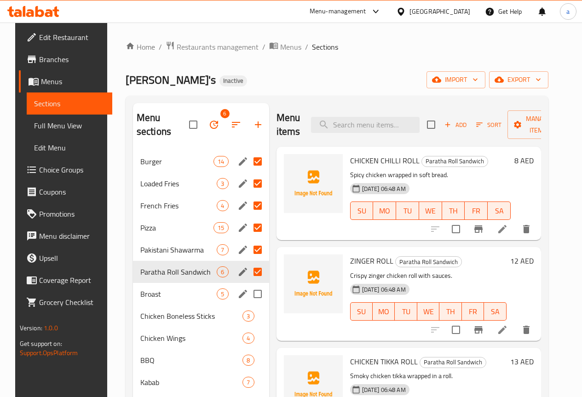
click at [248, 292] on input "Menu sections" at bounding box center [257, 293] width 19 height 19
checkbox input "true"
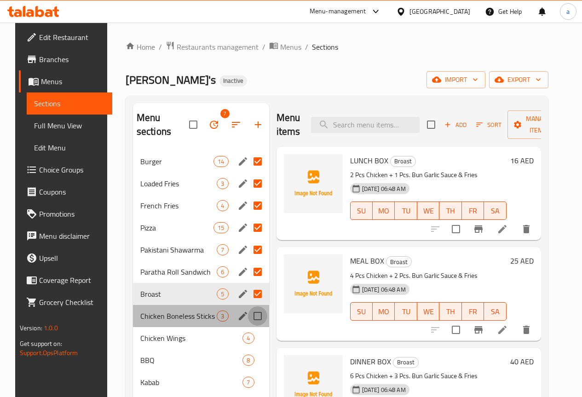
click at [248, 312] on input "Menu sections" at bounding box center [257, 315] width 19 height 19
checkbox input "true"
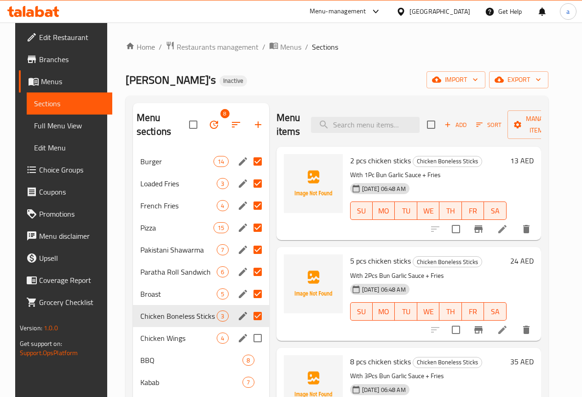
click at [248, 334] on input "Menu sections" at bounding box center [257, 337] width 19 height 19
checkbox input "true"
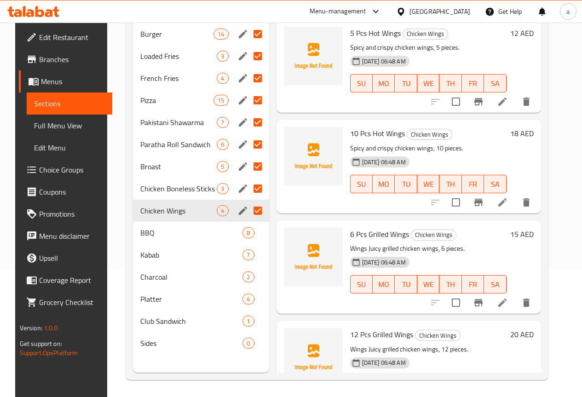
scroll to position [129, 0]
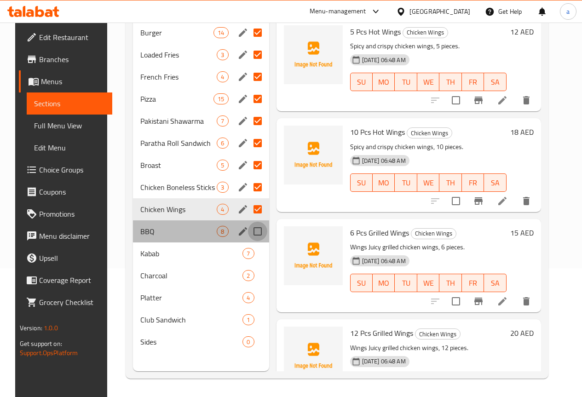
click at [248, 229] on input "Menu sections" at bounding box center [257, 231] width 19 height 19
checkbox input "true"
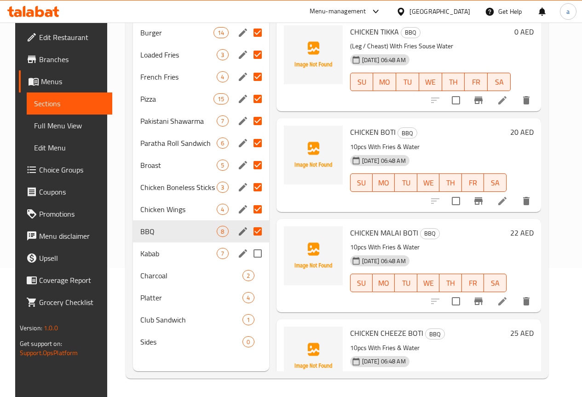
click at [248, 247] on input "Menu sections" at bounding box center [257, 253] width 19 height 19
checkbox input "true"
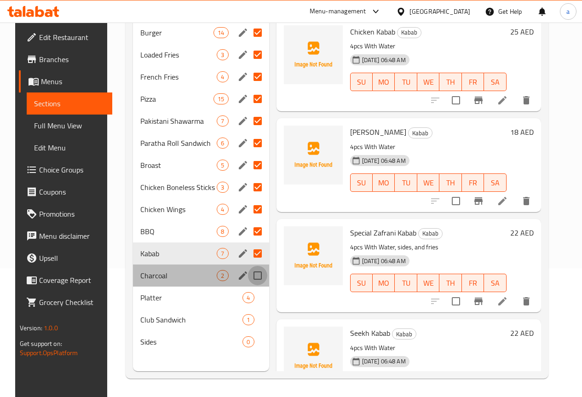
click at [248, 269] on input "Menu sections" at bounding box center [257, 275] width 19 height 19
checkbox input "true"
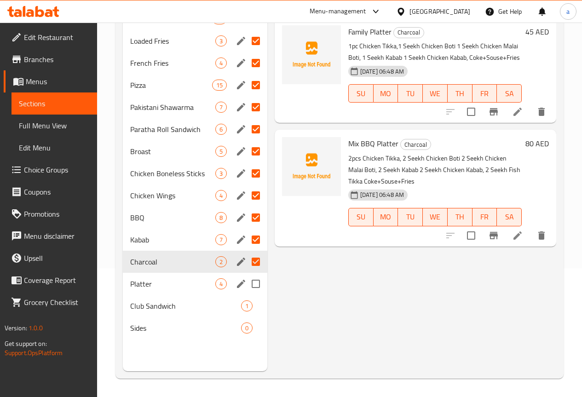
click at [246, 293] on input "Menu sections" at bounding box center [255, 283] width 19 height 19
checkbox input "true"
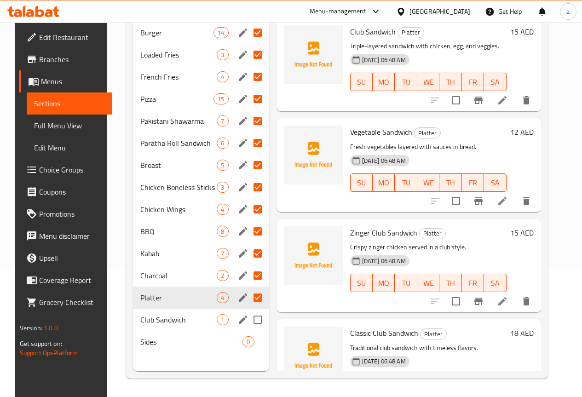
click at [248, 321] on input "Menu sections" at bounding box center [257, 319] width 19 height 19
checkbox input "true"
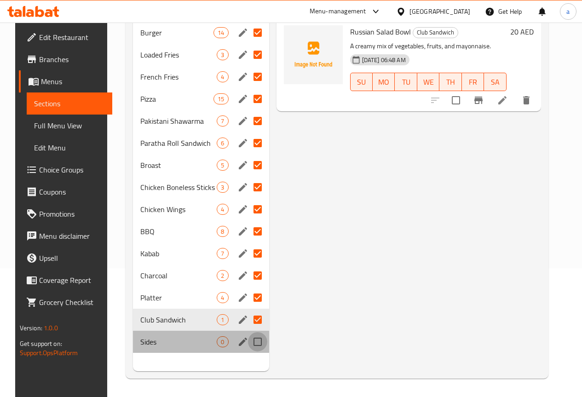
click at [248, 341] on input "Menu sections" at bounding box center [257, 341] width 19 height 19
checkbox input "true"
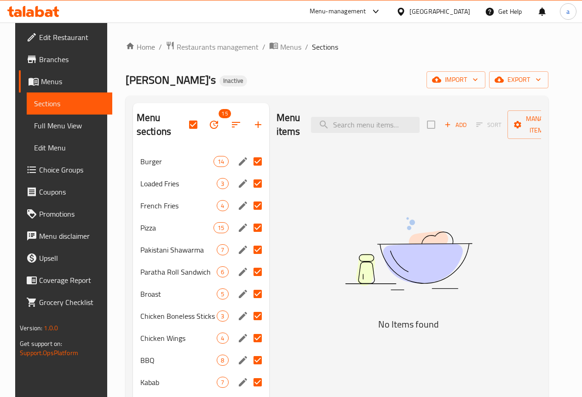
click at [208, 124] on icon "button" at bounding box center [213, 124] width 11 height 11
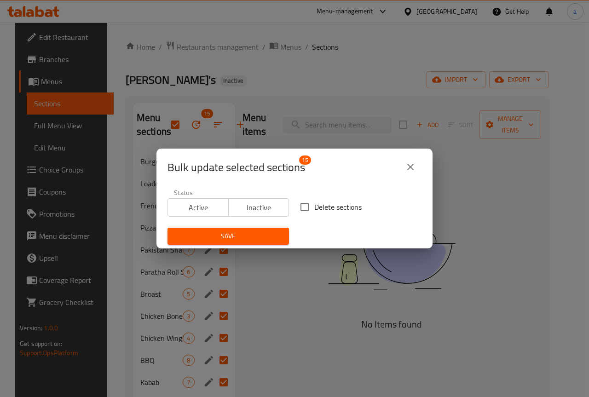
click at [310, 202] on input "Delete sections" at bounding box center [304, 206] width 19 height 19
checkbox input "true"
click at [247, 233] on span "Save" at bounding box center [228, 235] width 107 height 11
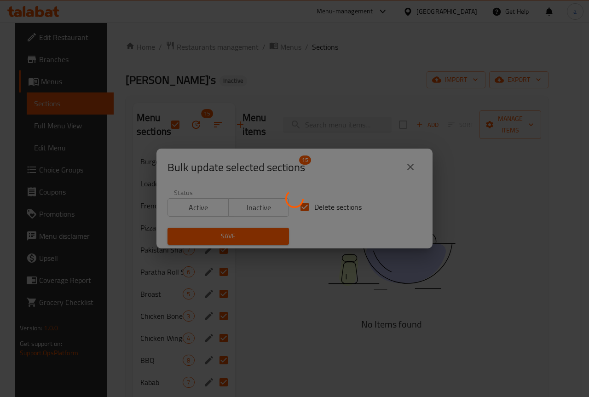
checkbox input "false"
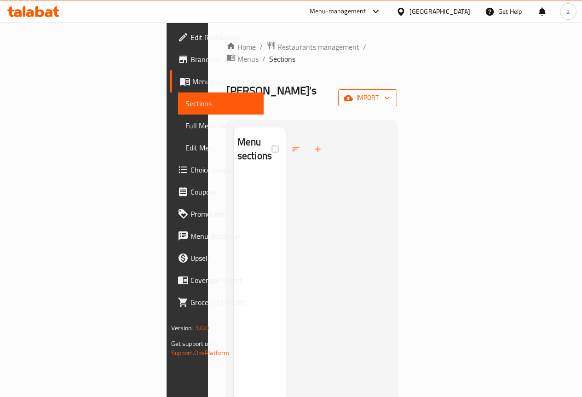
click at [390, 92] on span "import" at bounding box center [367, 97] width 44 height 11
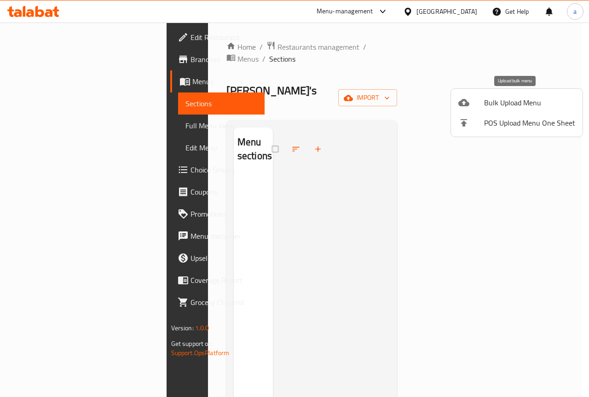
click at [511, 110] on li "Bulk Upload Menu" at bounding box center [517, 102] width 132 height 20
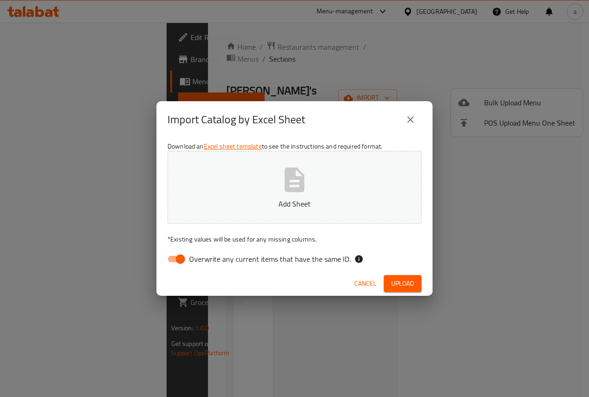
click at [193, 268] on div "Download an Excel sheet template to see the instructions and required format. A…" at bounding box center [294, 204] width 276 height 133
click at [197, 266] on label "Overwrite any current items that have the same ID." at bounding box center [256, 258] width 188 height 17
click at [197, 266] on input "Overwrite any current items that have the same ID." at bounding box center [180, 258] width 52 height 17
checkbox input "false"
click at [414, 288] on button "Upload" at bounding box center [403, 283] width 38 height 17
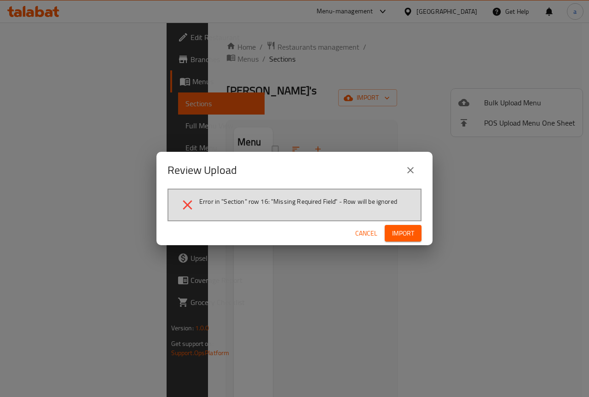
click at [413, 165] on icon "close" at bounding box center [410, 170] width 11 height 11
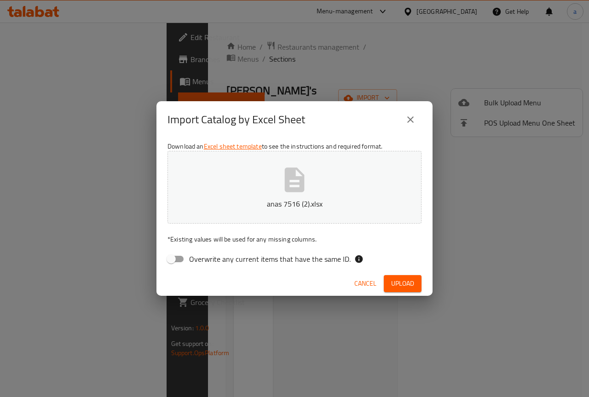
click at [407, 282] on span "Upload" at bounding box center [402, 283] width 23 height 11
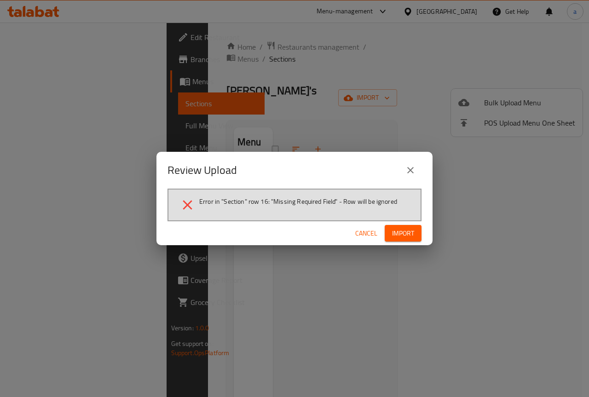
click at [413, 164] on button "close" at bounding box center [410, 170] width 22 height 22
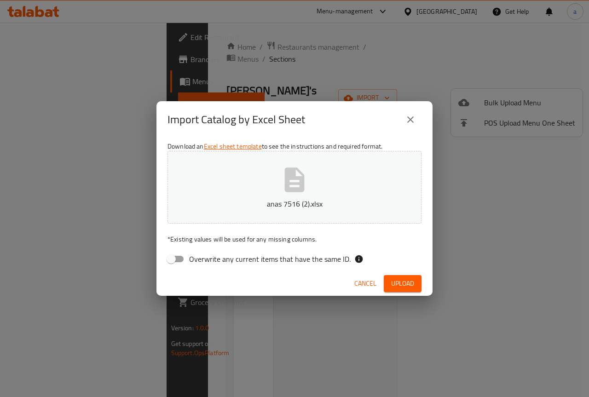
click at [406, 116] on icon "close" at bounding box center [410, 119] width 11 height 11
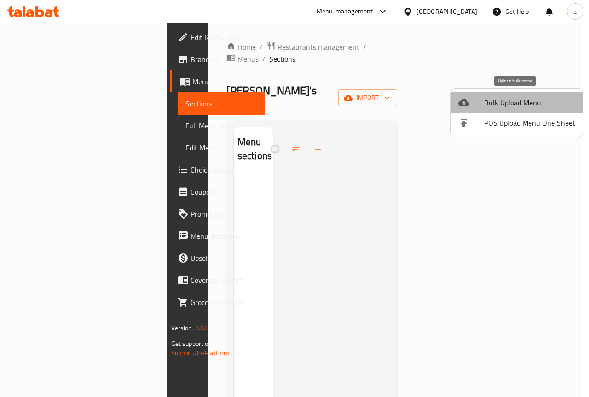
click at [530, 108] on span "Bulk Upload Menu" at bounding box center [529, 102] width 91 height 11
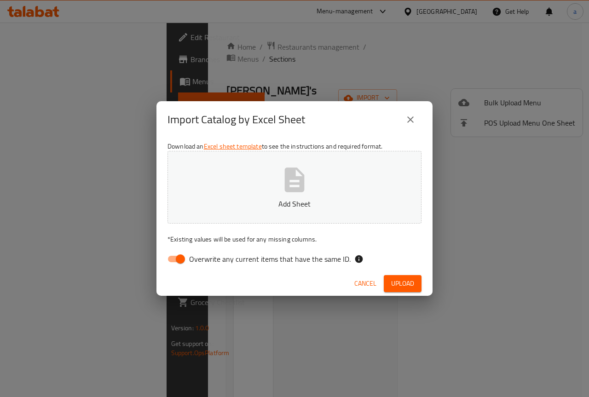
click at [252, 268] on label "Overwrite any current items that have the same ID." at bounding box center [256, 258] width 188 height 17
click at [207, 268] on input "Overwrite any current items that have the same ID." at bounding box center [180, 258] width 52 height 17
click at [259, 259] on span "Overwrite any current items that have the same ID." at bounding box center [269, 258] width 161 height 11
click at [197, 259] on input "Overwrite any current items that have the same ID." at bounding box center [171, 258] width 52 height 17
click at [322, 263] on span "Overwrite any current items that have the same ID." at bounding box center [269, 258] width 161 height 11
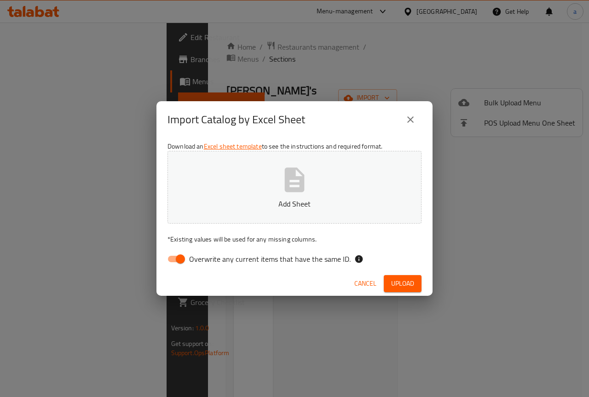
click at [207, 263] on input "Overwrite any current items that have the same ID." at bounding box center [180, 258] width 52 height 17
checkbox input "false"
click at [401, 283] on span "Upload" at bounding box center [402, 283] width 23 height 11
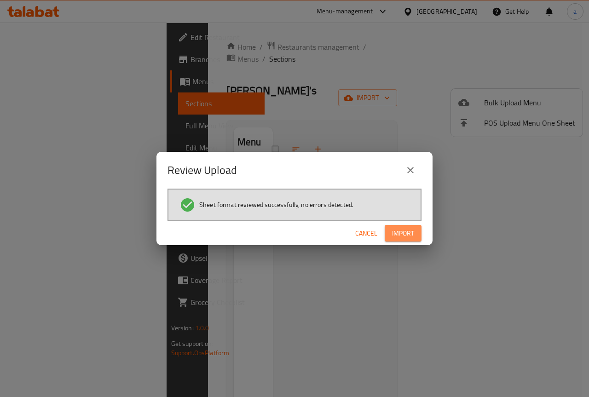
click at [416, 226] on button "Import" at bounding box center [402, 233] width 37 height 17
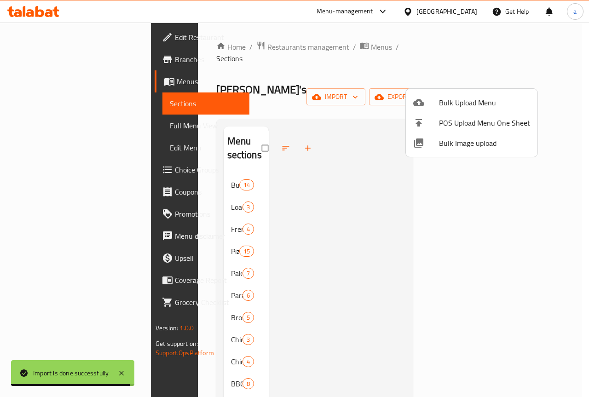
click at [402, 190] on div at bounding box center [294, 198] width 589 height 397
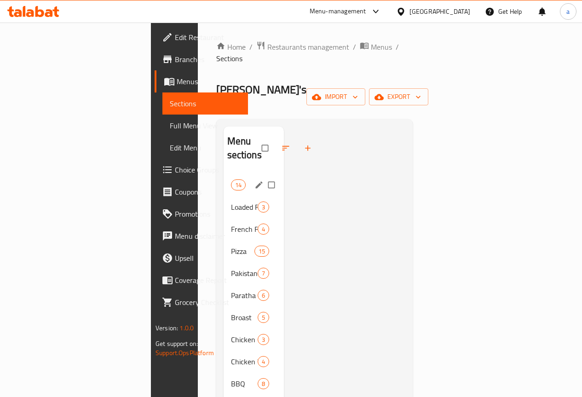
click at [224, 174] on div "Burger 14" at bounding box center [254, 185] width 61 height 22
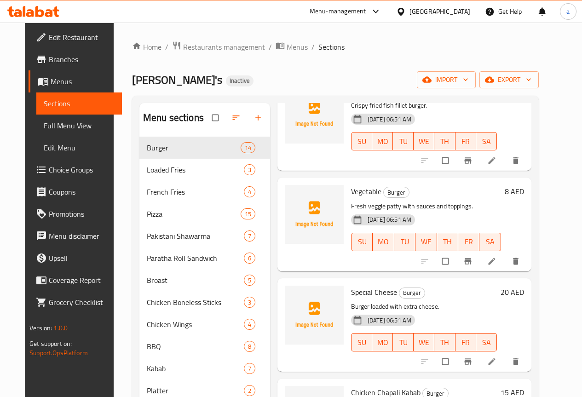
scroll to position [1046, 0]
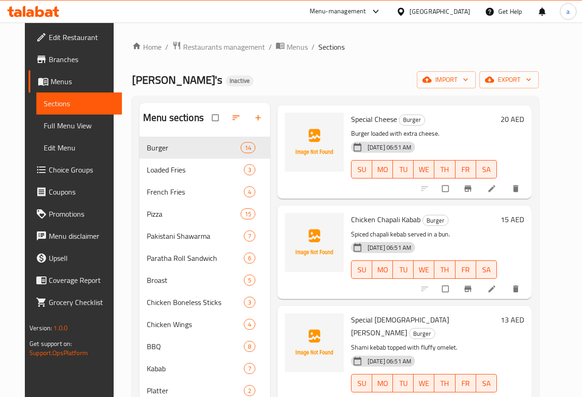
click at [49, 118] on link "Full Menu View" at bounding box center [79, 126] width 86 height 22
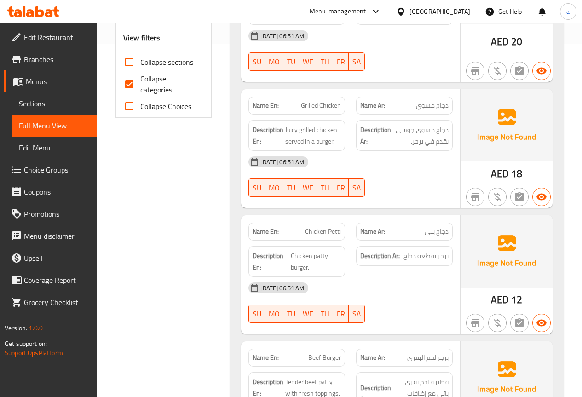
scroll to position [368, 0]
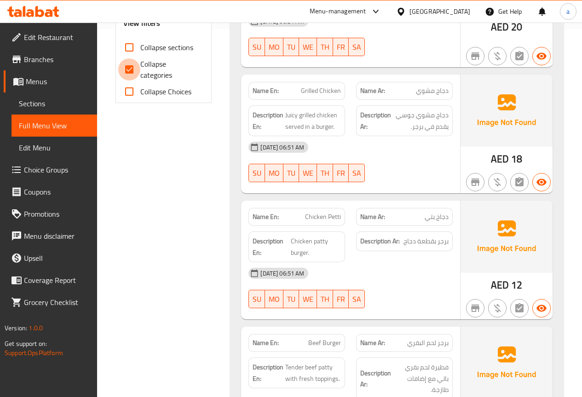
click at [131, 74] on input "Collapse categories" at bounding box center [129, 69] width 22 height 22
checkbox input "false"
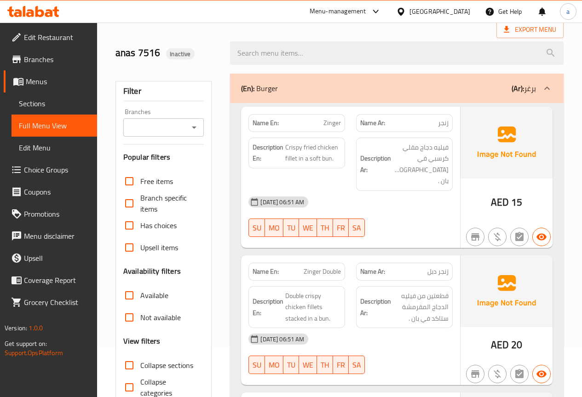
scroll to position [0, 0]
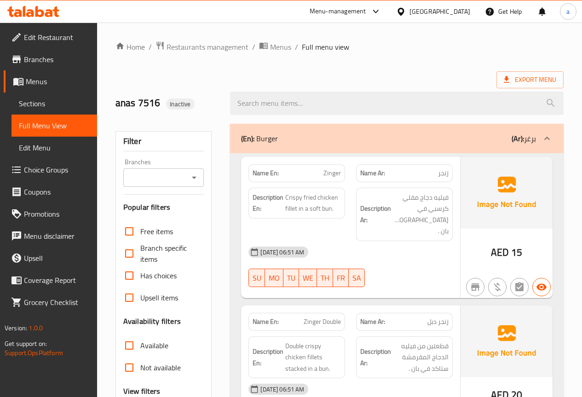
click at [58, 108] on span "Sections" at bounding box center [54, 103] width 71 height 11
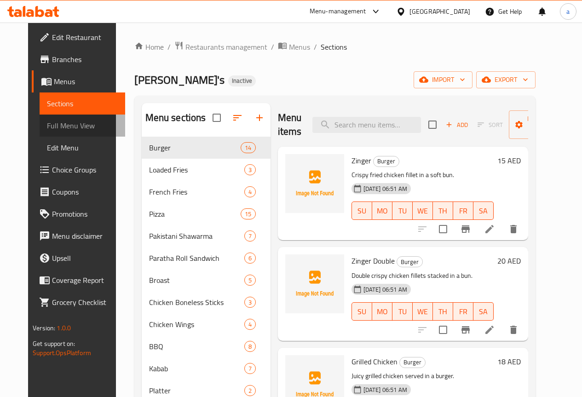
click at [40, 116] on link "Full Menu View" at bounding box center [83, 126] width 86 height 22
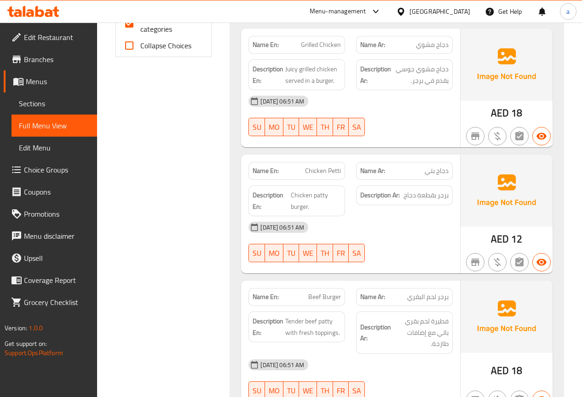
scroll to position [322, 0]
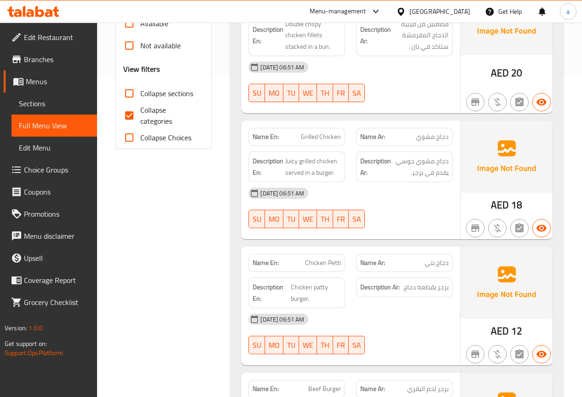
click at [124, 117] on input "Collapse categories" at bounding box center [129, 115] width 22 height 22
checkbox input "false"
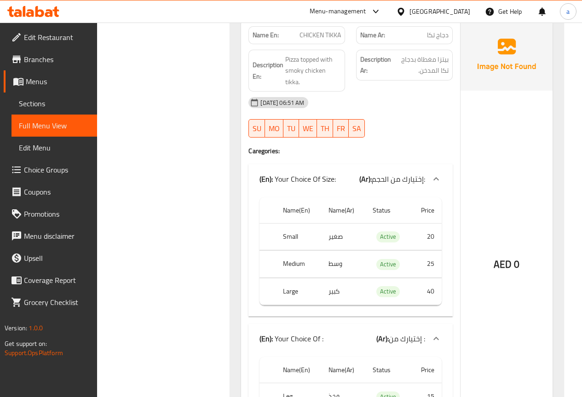
scroll to position [3495, 0]
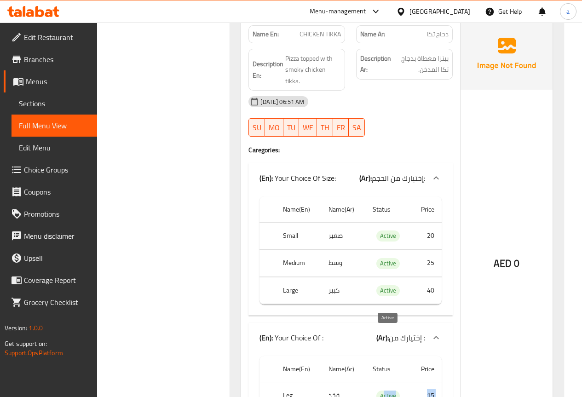
drag, startPoint x: 384, startPoint y: 304, endPoint x: 389, endPoint y: 332, distance: 27.5
click at [390, 390] on span "Active" at bounding box center [387, 395] width 23 height 11
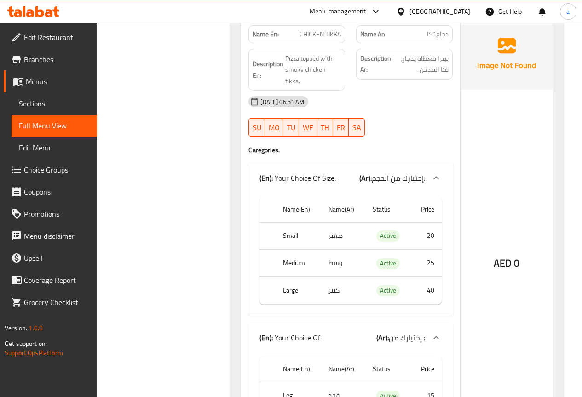
drag, startPoint x: 413, startPoint y: 250, endPoint x: 390, endPoint y: 267, distance: 29.0
click at [40, 164] on span "Choice Groups" at bounding box center [57, 169] width 66 height 11
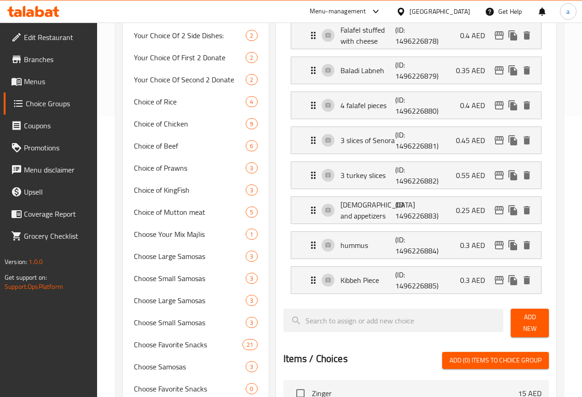
scroll to position [46, 0]
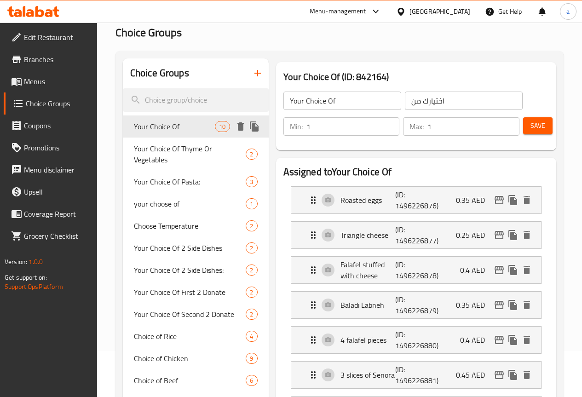
click at [191, 127] on div "Your Choice Of 10" at bounding box center [196, 126] width 146 height 22
click at [167, 132] on span "Your Choice Of" at bounding box center [174, 126] width 81 height 11
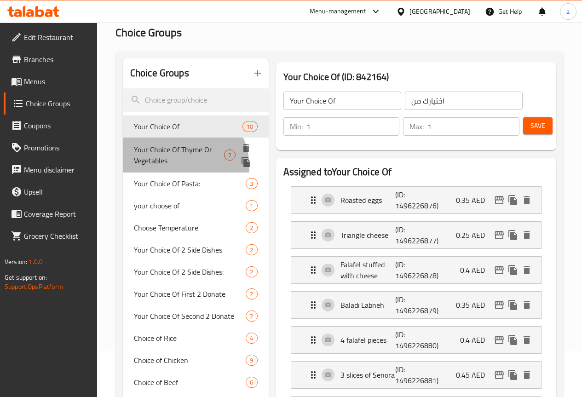
click at [183, 166] on span "Your Choice Of Thyme Or Vegetables" at bounding box center [179, 155] width 90 height 22
type input "Your Choice Of Thyme Or Vegetables"
type input "اختيارك من الزعتر او الخضار"
type input "0"
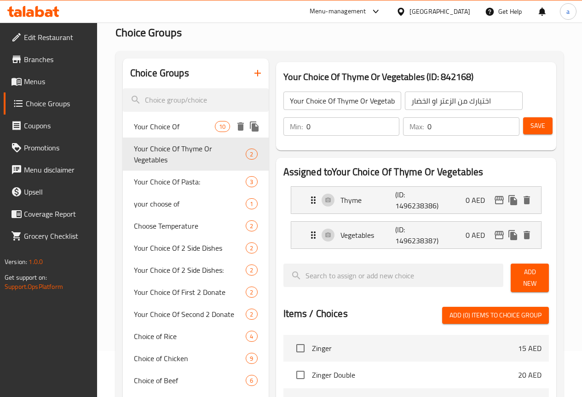
click at [169, 132] on span "Your Choice Of" at bounding box center [174, 126] width 81 height 11
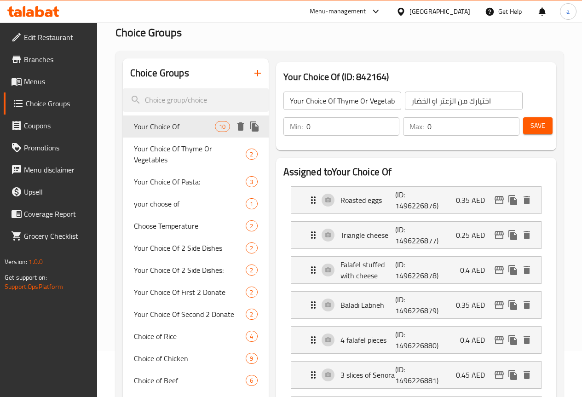
type input "Your Choice Of"
type input "اختيارك من"
type input "1"
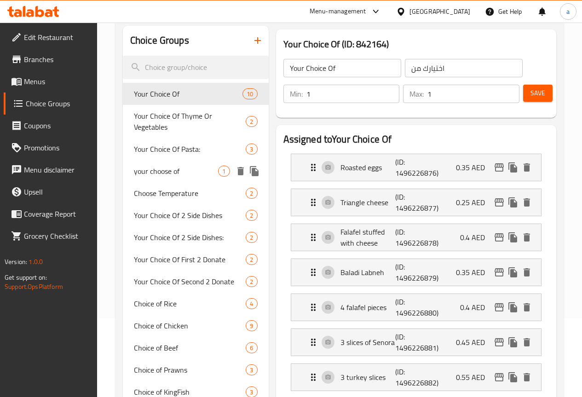
scroll to position [0, 0]
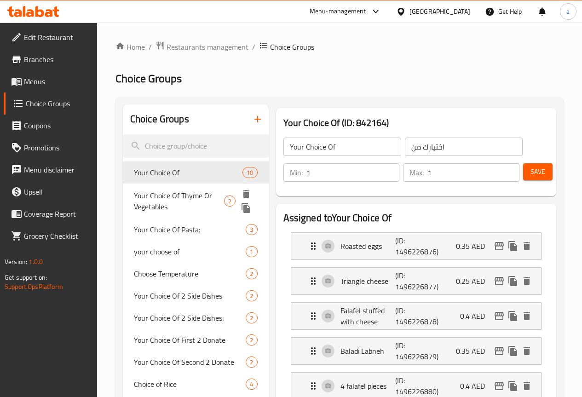
click at [177, 206] on span "Your Choice Of Thyme Or Vegetables" at bounding box center [179, 201] width 90 height 22
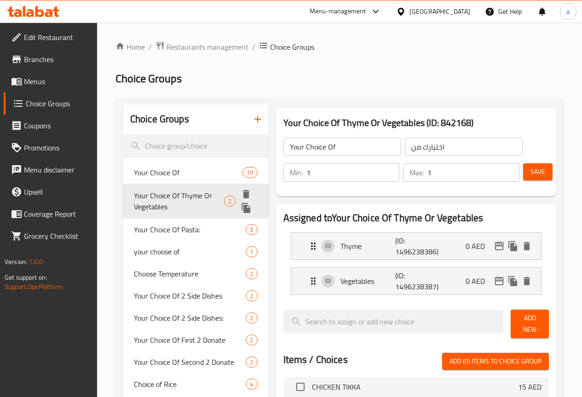
type input "Your Choice Of Thyme Or Vegetables"
type input "اختيارك من الزعتر او الخضار"
type input "0"
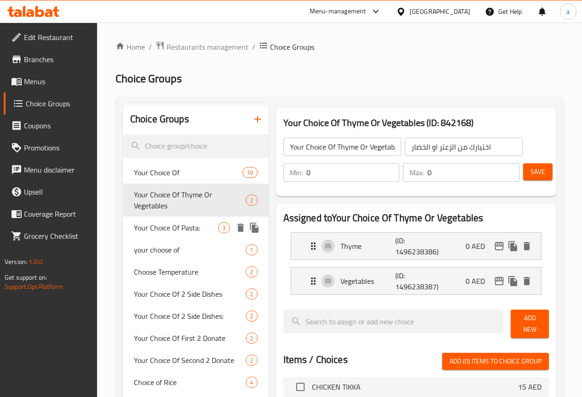
click at [178, 239] on div "Your Choice Of Pasta: 3" at bounding box center [196, 228] width 146 height 22
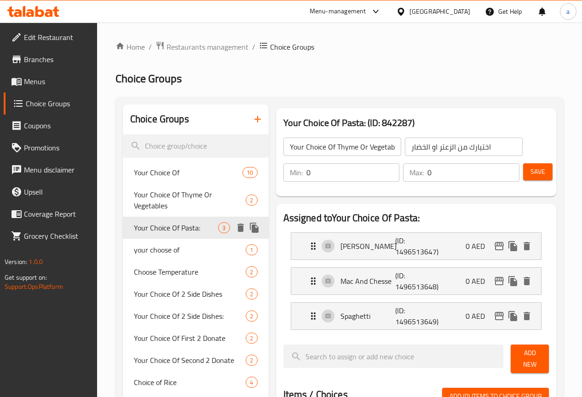
type input "Your Choice Of Pasta:"
type input "اختيارك من المكرونة:"
type input "1"
click at [34, 85] on span "Menus" at bounding box center [57, 81] width 66 height 11
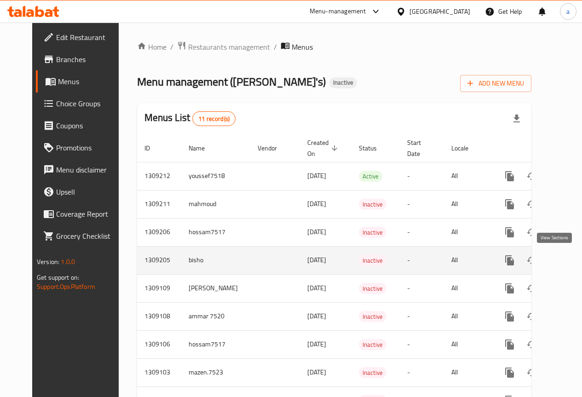
click at [570, 264] on icon "enhanced table" at bounding box center [575, 260] width 11 height 11
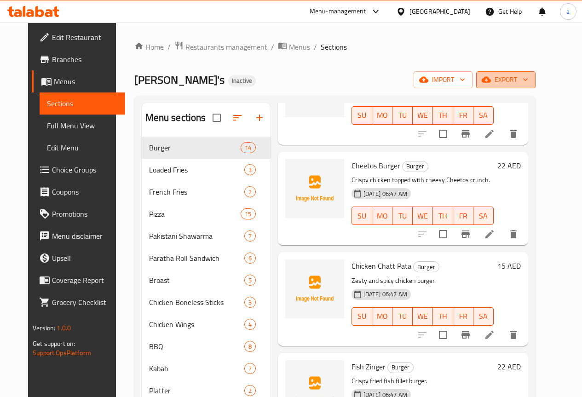
click at [528, 79] on span "export" at bounding box center [505, 79] width 45 height 11
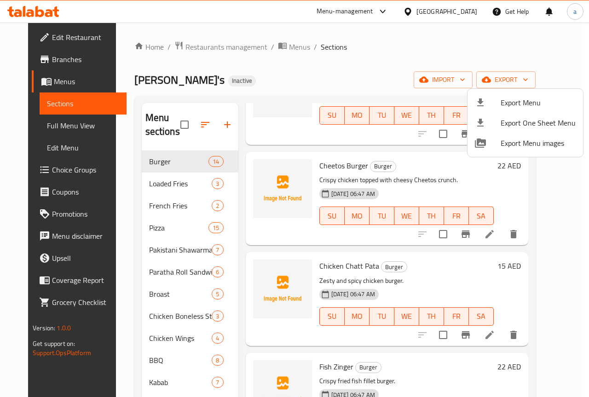
click at [511, 99] on span "Export Menu" at bounding box center [537, 102] width 75 height 11
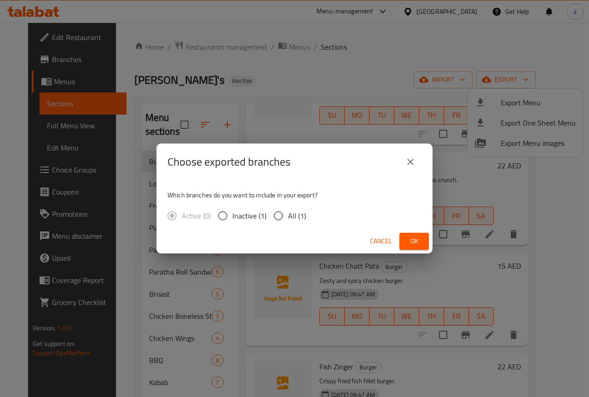
click at [279, 215] on input "All (1)" at bounding box center [278, 215] width 19 height 19
radio input "true"
click at [411, 236] on span "Ok" at bounding box center [414, 240] width 15 height 11
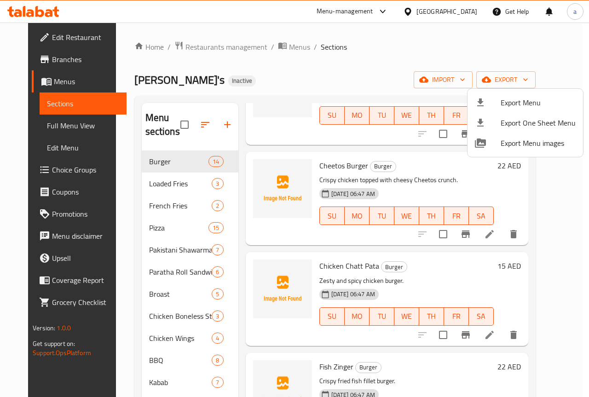
click at [396, 88] on div at bounding box center [294, 198] width 589 height 397
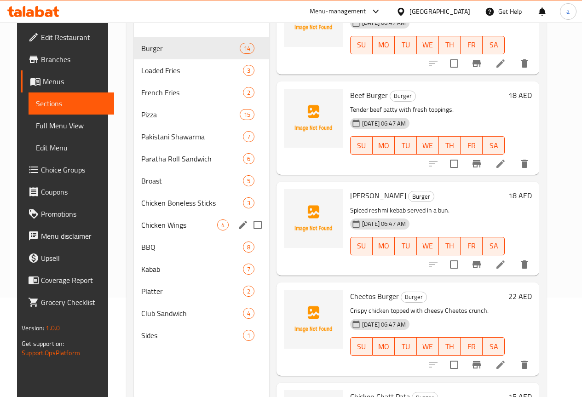
scroll to position [129, 0]
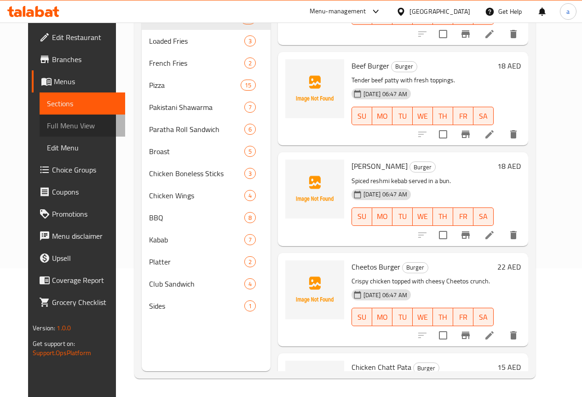
click at [56, 124] on span "Full Menu View" at bounding box center [82, 125] width 71 height 11
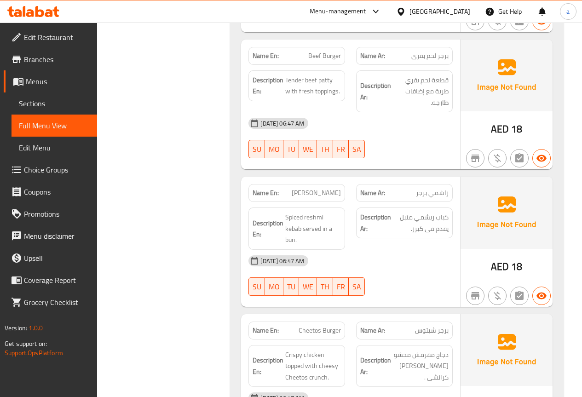
scroll to position [414, 0]
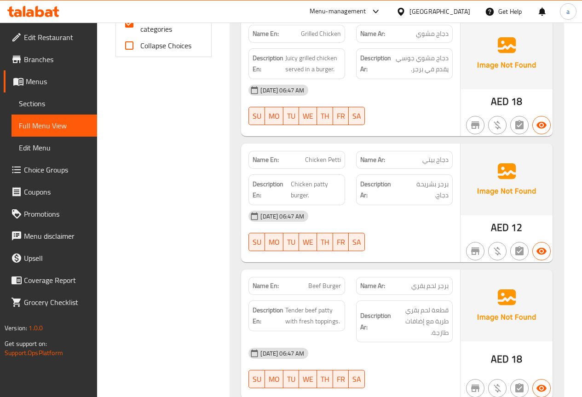
click at [144, 33] on span "Collapse categories" at bounding box center [168, 23] width 57 height 22
click at [140, 33] on input "Collapse categories" at bounding box center [129, 23] width 22 height 22
checkbox input "false"
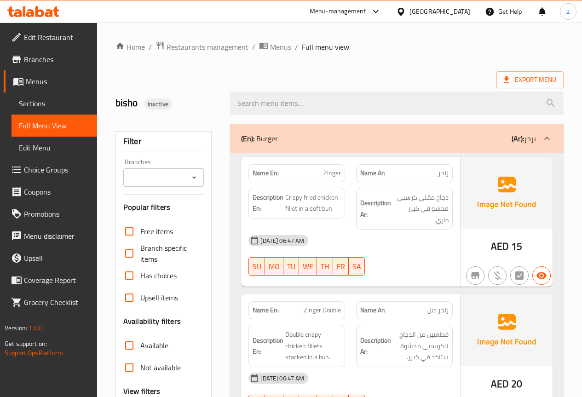
scroll to position [3437, 0]
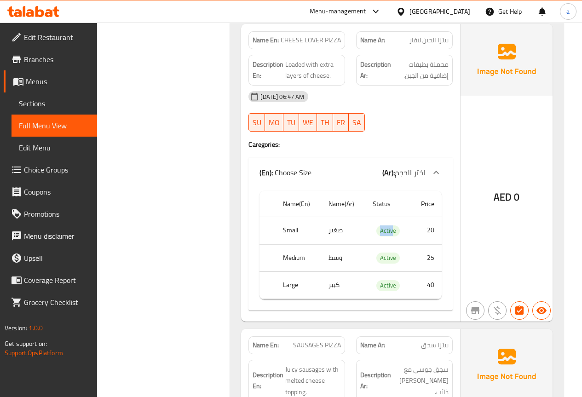
click at [53, 103] on span "Sections" at bounding box center [54, 103] width 71 height 11
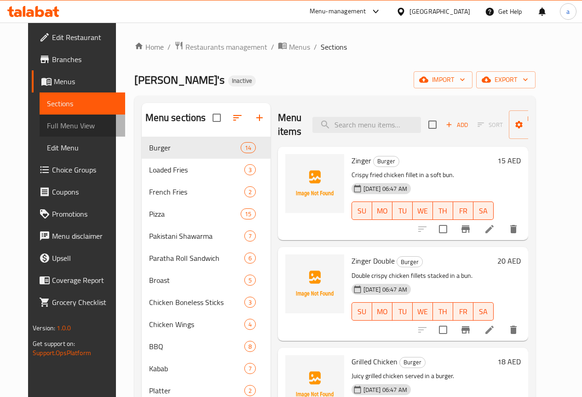
click at [53, 115] on link "Full Menu View" at bounding box center [83, 126] width 86 height 22
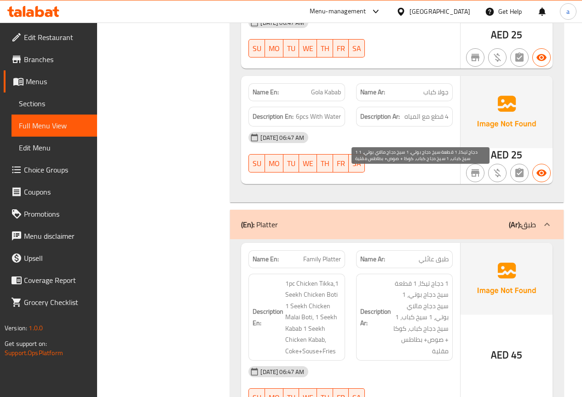
scroll to position [11175, 0]
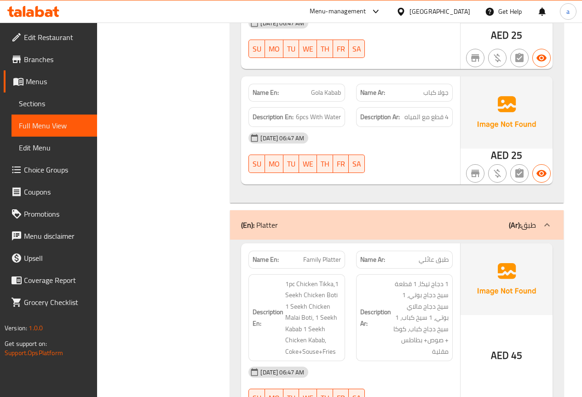
click at [49, 85] on span "Menus" at bounding box center [58, 81] width 64 height 11
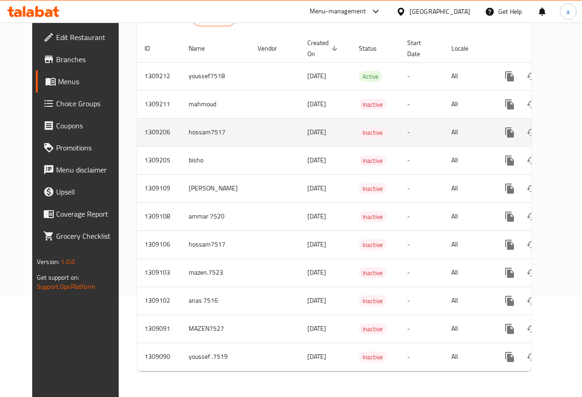
scroll to position [107, 0]
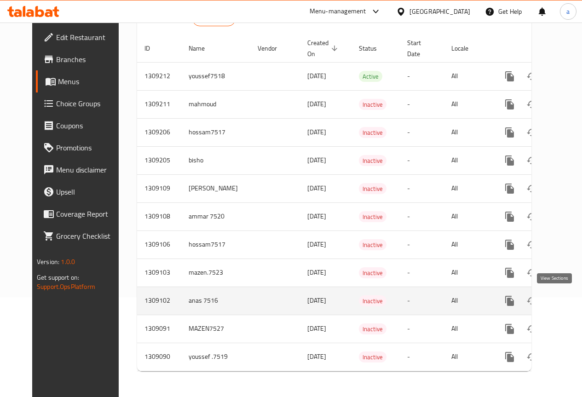
click at [570, 295] on icon "enhanced table" at bounding box center [575, 300] width 11 height 11
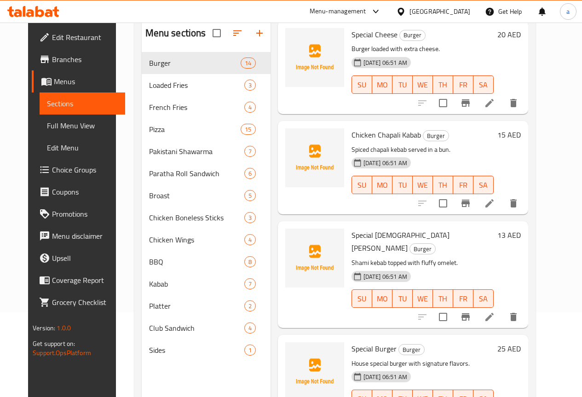
scroll to position [129, 0]
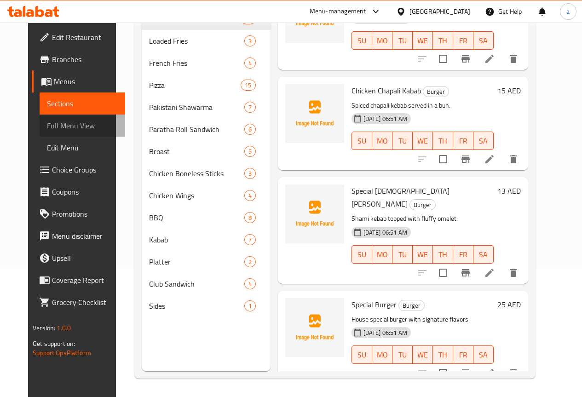
click at [60, 120] on span "Full Menu View" at bounding box center [82, 125] width 71 height 11
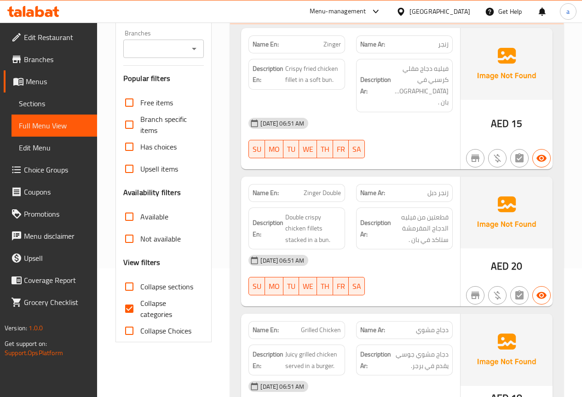
drag, startPoint x: 152, startPoint y: 304, endPoint x: 167, endPoint y: 277, distance: 30.3
click at [152, 304] on span "Collapse categories" at bounding box center [168, 309] width 57 height 22
click at [140, 304] on input "Collapse categories" at bounding box center [129, 309] width 22 height 22
checkbox input "false"
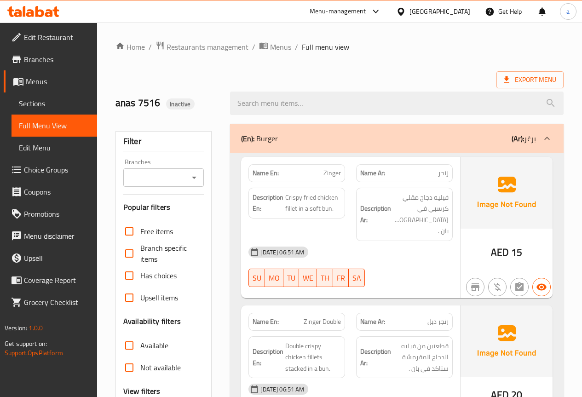
click at [40, 104] on span "Sections" at bounding box center [54, 103] width 71 height 11
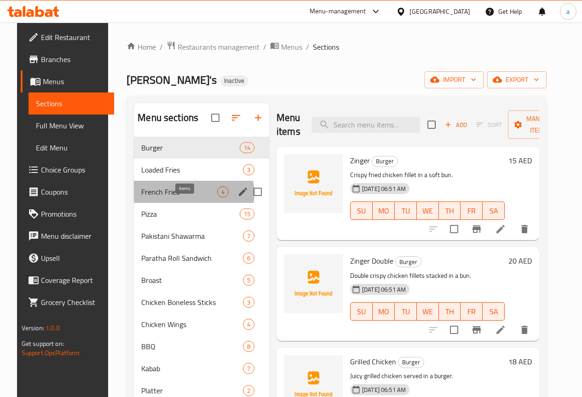
click at [218, 196] on span "4" at bounding box center [223, 192] width 11 height 9
